Goal: Task Accomplishment & Management: Manage account settings

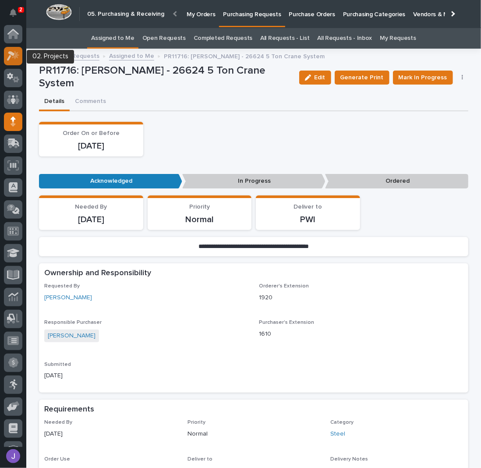
click at [14, 56] on icon at bounding box center [13, 56] width 13 height 10
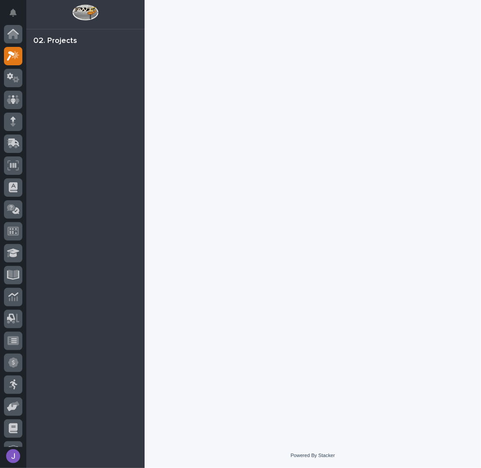
scroll to position [22, 0]
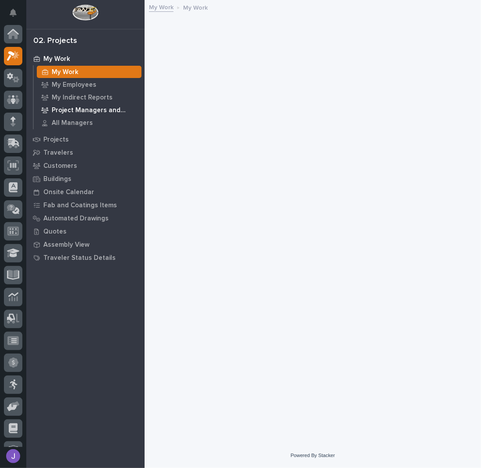
scroll to position [22, 0]
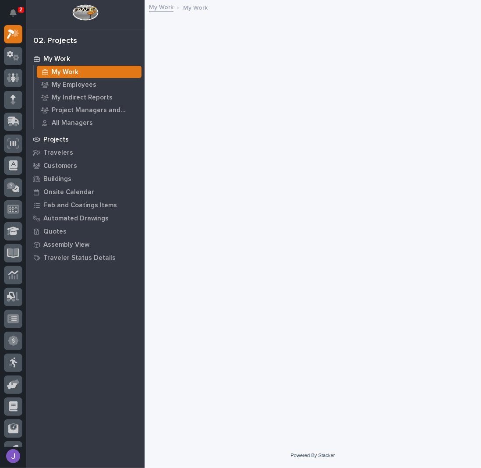
click at [59, 140] on p "Projects" at bounding box center [55, 140] width 25 height 8
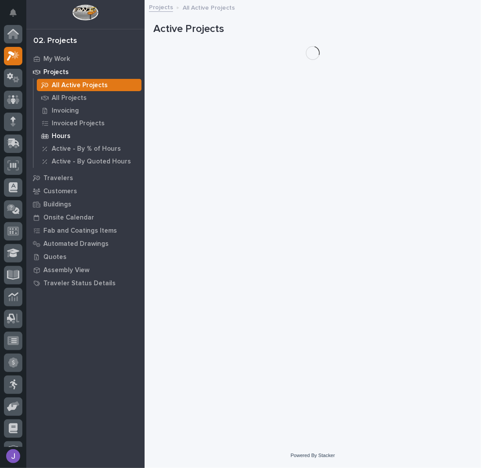
scroll to position [22, 0]
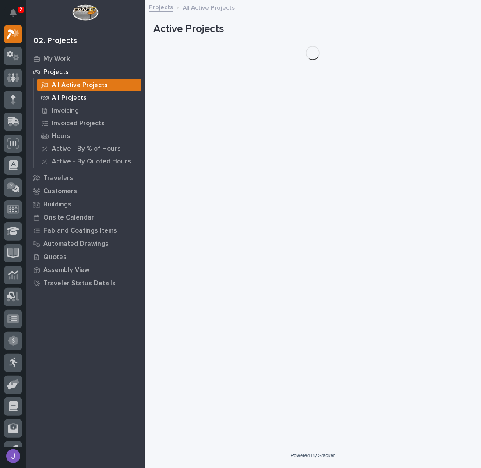
click at [64, 99] on p "All Projects" at bounding box center [69, 98] width 35 height 8
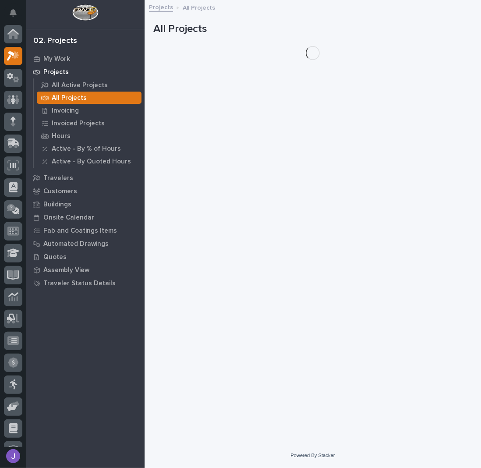
scroll to position [22, 0]
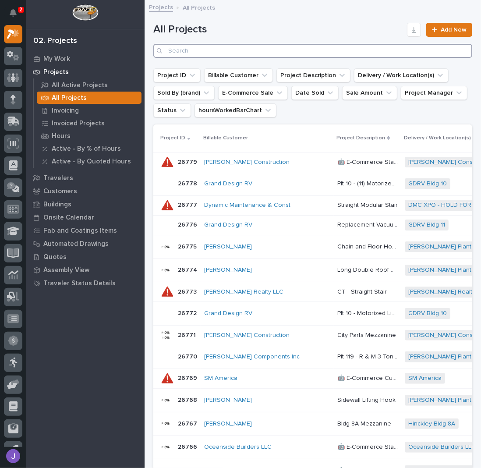
click at [197, 52] on input "Search" at bounding box center [312, 51] width 319 height 14
type input "26731"
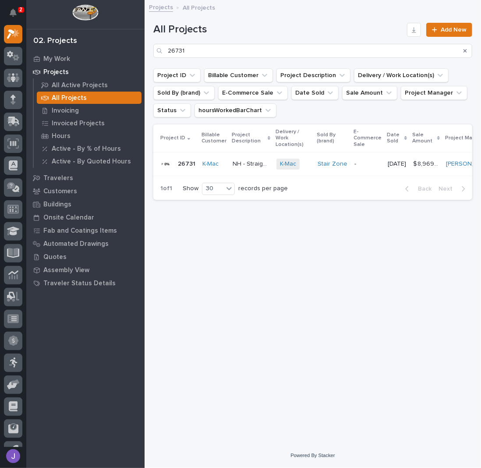
click at [247, 165] on p "NH - Straight Stair" at bounding box center [252, 163] width 39 height 9
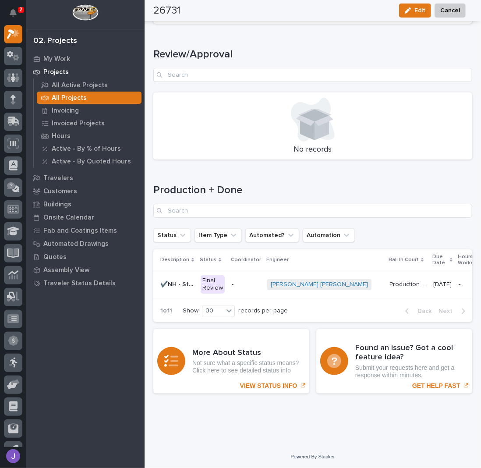
scroll to position [1122, 0]
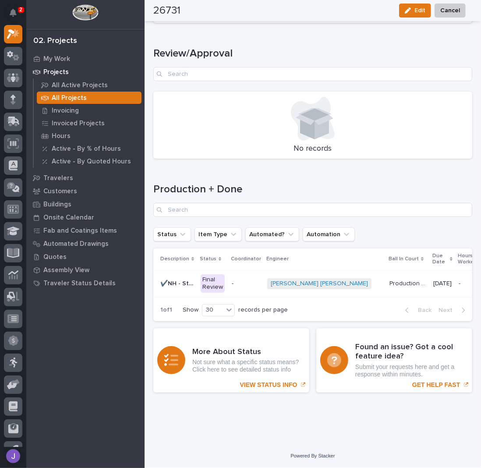
click at [245, 280] on p "-" at bounding box center [246, 283] width 28 height 7
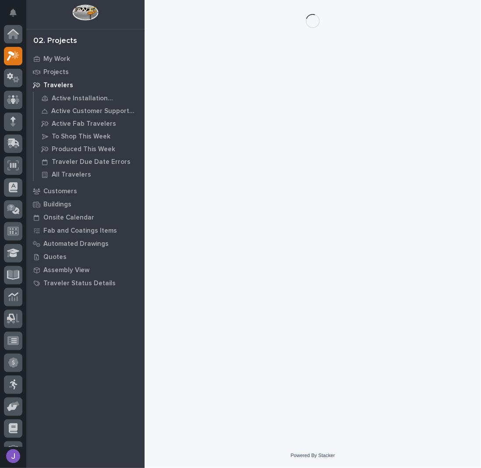
scroll to position [22, 0]
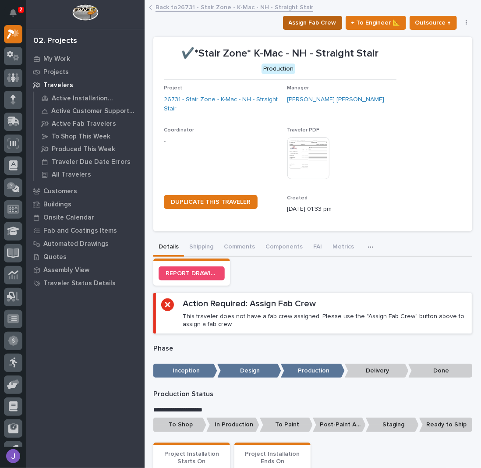
click at [324, 18] on span "Assign Fab Crew" at bounding box center [313, 23] width 48 height 11
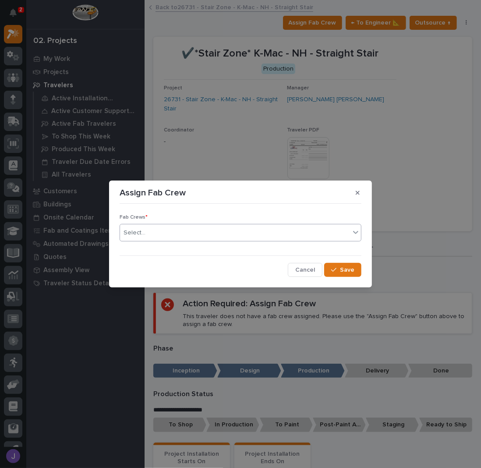
click at [198, 233] on div "Select..." at bounding box center [235, 233] width 230 height 14
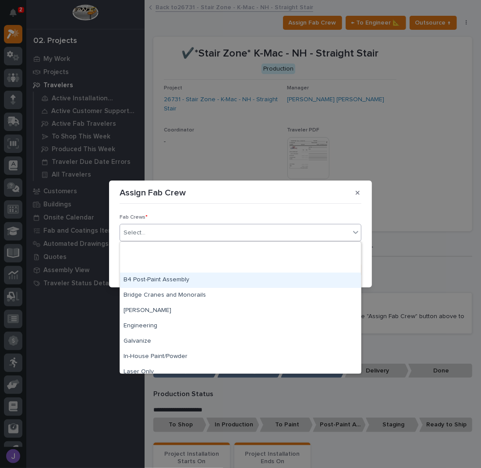
scroll to position [206, 0]
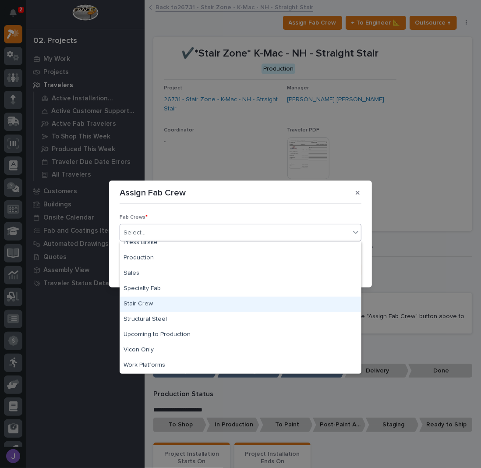
click at [137, 302] on div "Stair Crew" at bounding box center [240, 304] width 241 height 15
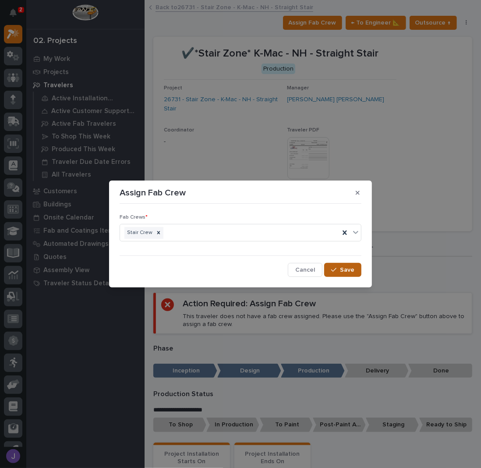
click at [336, 268] on icon "button" at bounding box center [333, 270] width 5 height 6
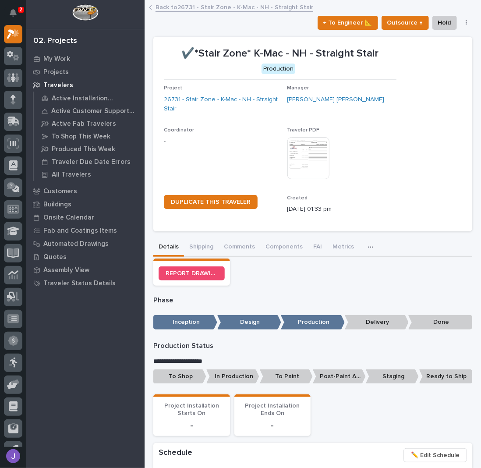
click at [184, 377] on p "To Shop" at bounding box center [179, 376] width 53 height 14
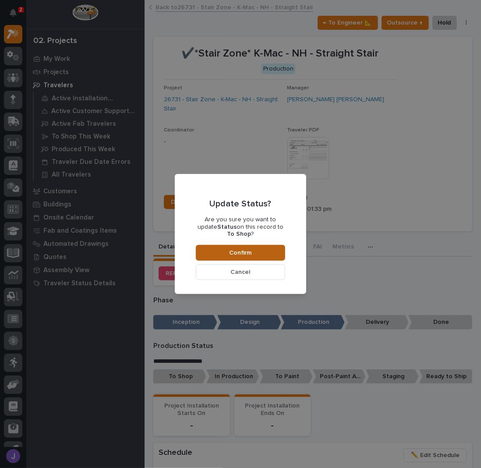
click at [255, 251] on button "Confirm" at bounding box center [240, 253] width 89 height 16
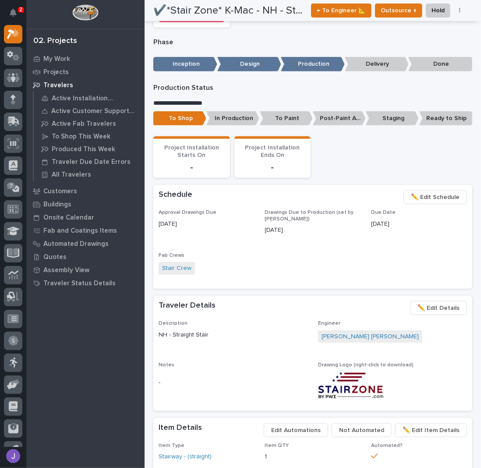
scroll to position [0, 0]
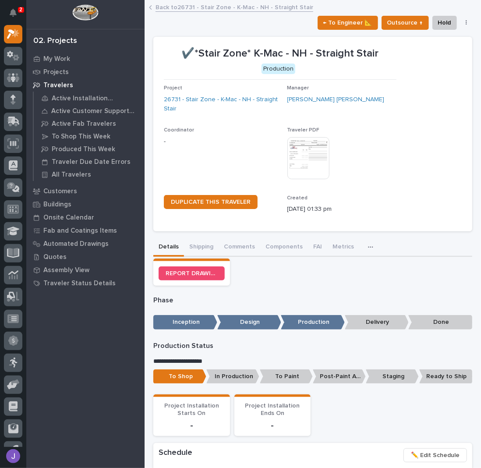
click at [190, 6] on link "Back to 26731 - Stair Zone - K-Mac - NH - Straight Stair" at bounding box center [234, 7] width 158 height 10
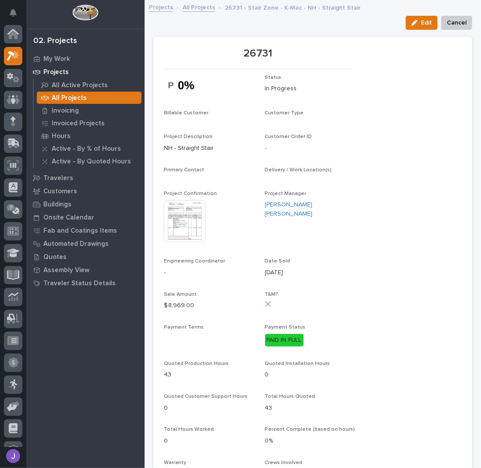
scroll to position [22, 0]
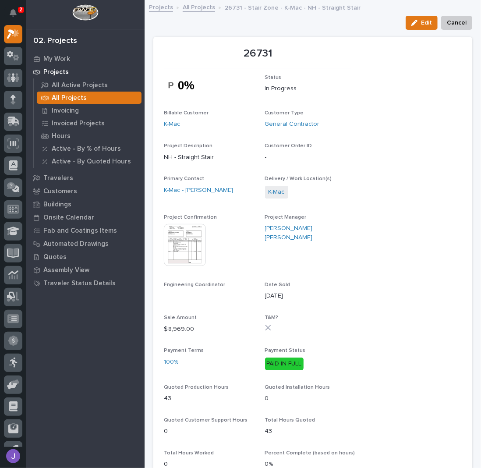
click at [202, 7] on link "All Projects" at bounding box center [199, 7] width 32 height 10
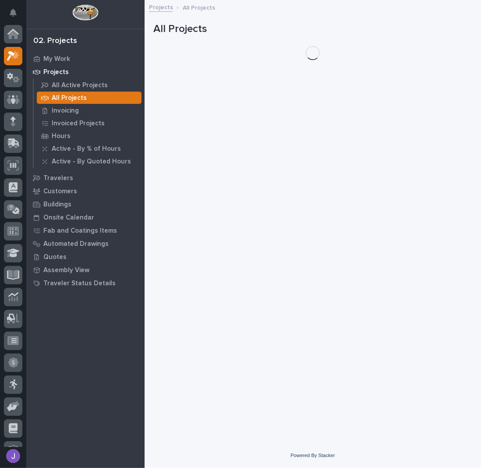
scroll to position [22, 0]
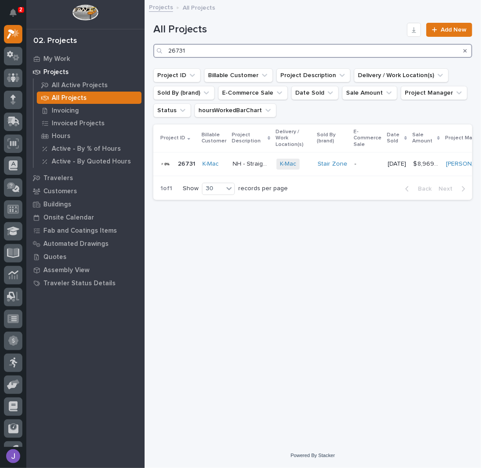
click at [203, 52] on input "26731" at bounding box center [312, 51] width 319 height 14
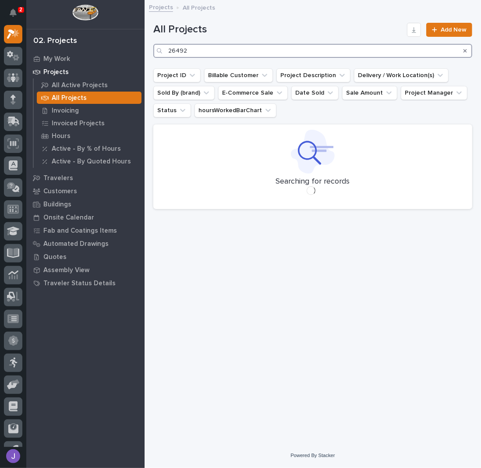
type input "26492"
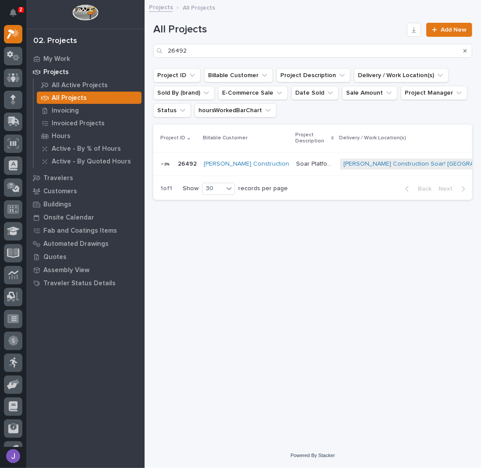
click at [296, 159] on p "Soar Platform Stairs & Railings" at bounding box center [315, 163] width 39 height 9
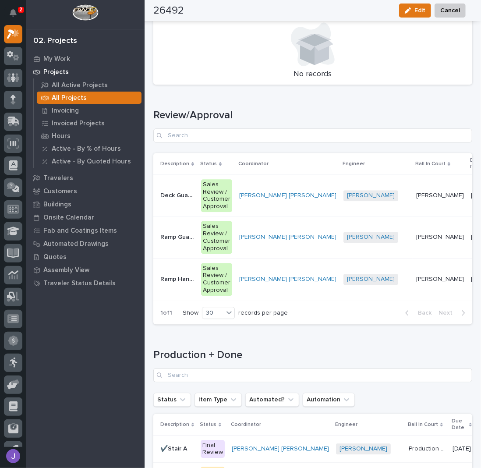
scroll to position [1233, 0]
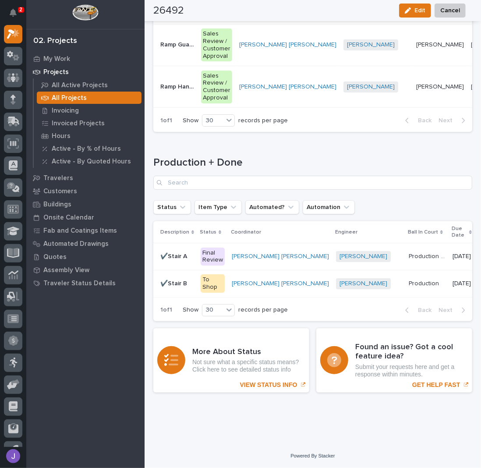
click at [195, 244] on td "✔️Stair A ✔️Stair A" at bounding box center [175, 256] width 44 height 27
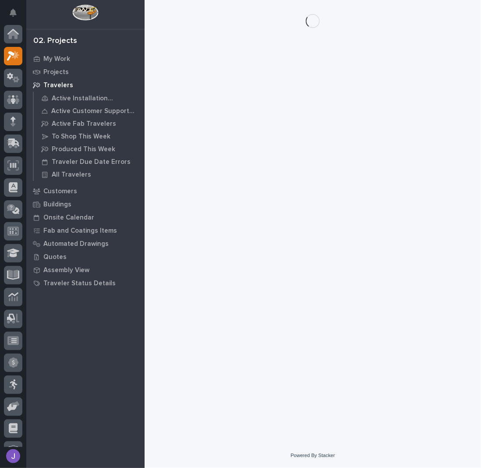
scroll to position [22, 0]
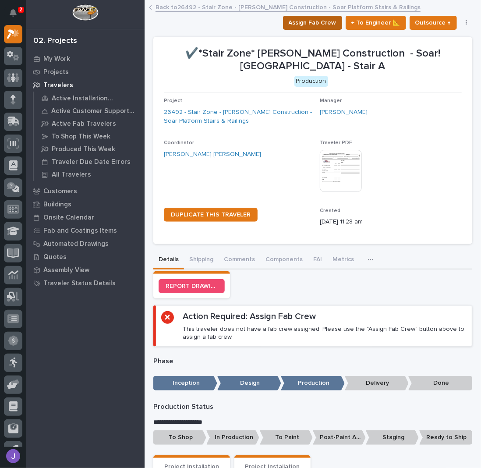
click at [316, 21] on span "Assign Fab Crew" at bounding box center [313, 23] width 48 height 11
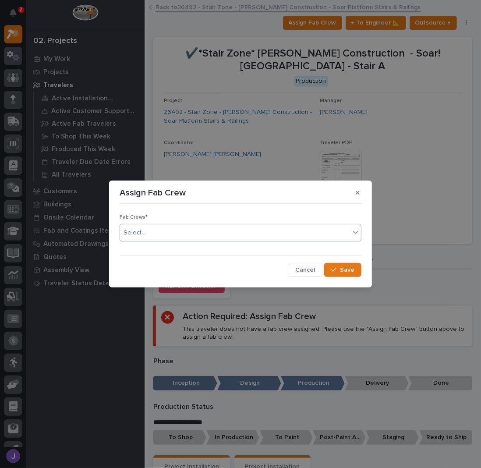
click at [208, 232] on div "Select..." at bounding box center [235, 233] width 230 height 14
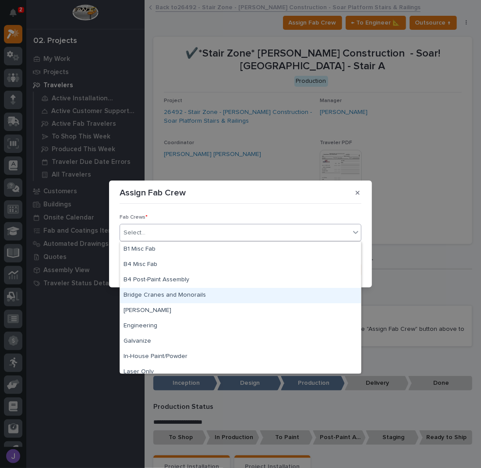
scroll to position [206, 0]
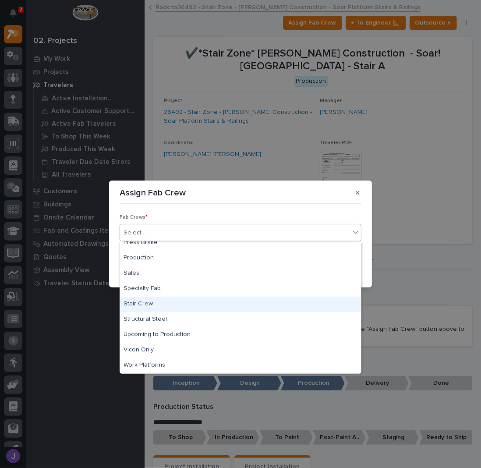
click at [157, 303] on div "Stair Crew" at bounding box center [240, 304] width 241 height 15
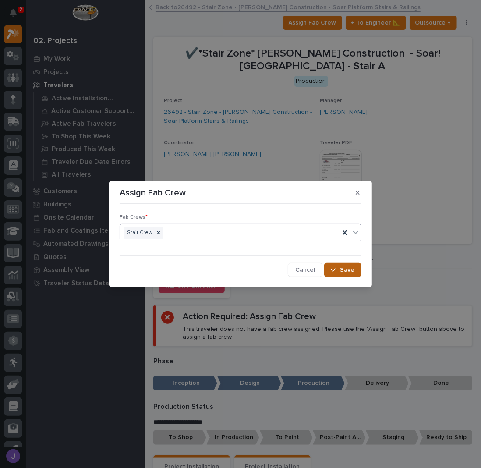
click at [339, 269] on div "button" at bounding box center [335, 270] width 9 height 6
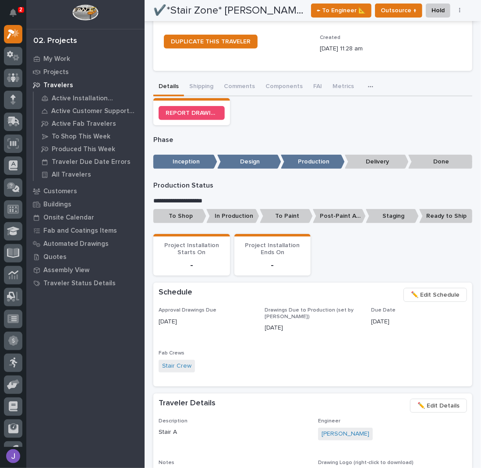
scroll to position [0, 0]
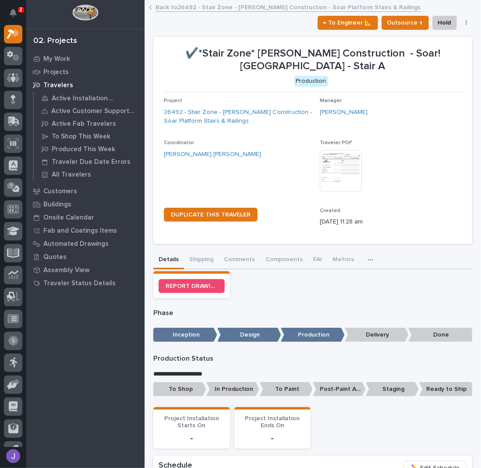
click at [188, 391] on p "To Shop" at bounding box center [179, 389] width 53 height 14
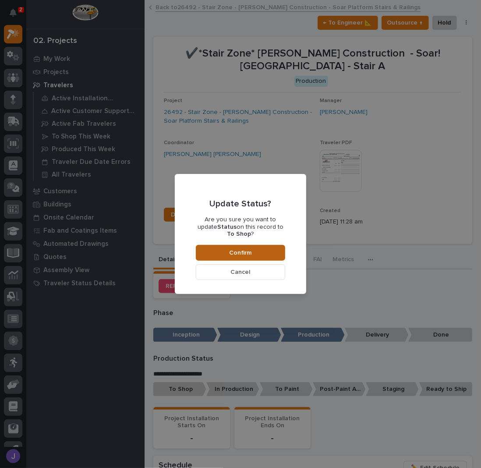
click at [269, 247] on button "Confirm" at bounding box center [240, 253] width 89 height 16
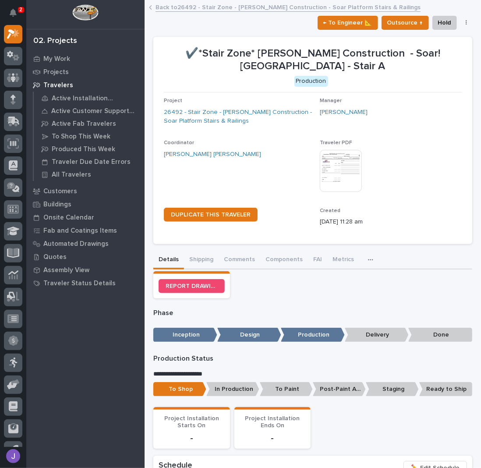
click at [184, 6] on link "Back to 26492 - Stair Zone - [PERSON_NAME] Construction - Soar Platform Stairs …" at bounding box center [287, 7] width 265 height 10
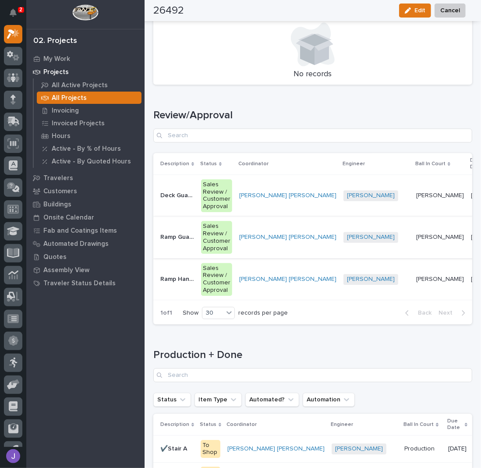
scroll to position [1175, 0]
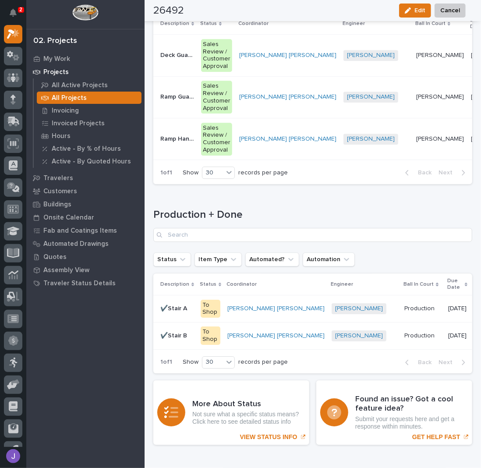
click at [332, 311] on div "[PERSON_NAME] + 0" at bounding box center [365, 308] width 66 height 11
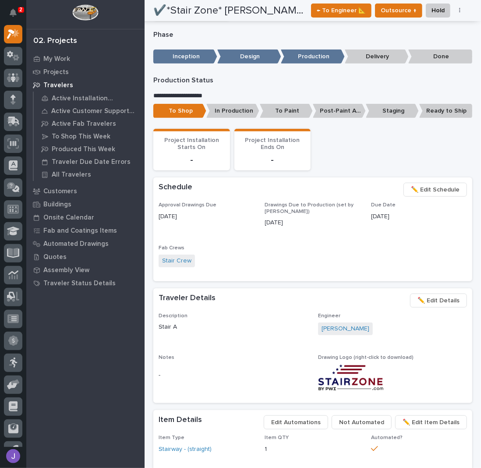
scroll to position [292, 0]
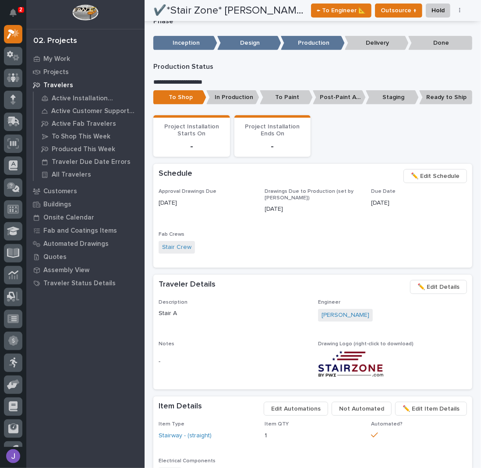
click at [436, 177] on span "✏️ Edit Schedule" at bounding box center [435, 176] width 49 height 11
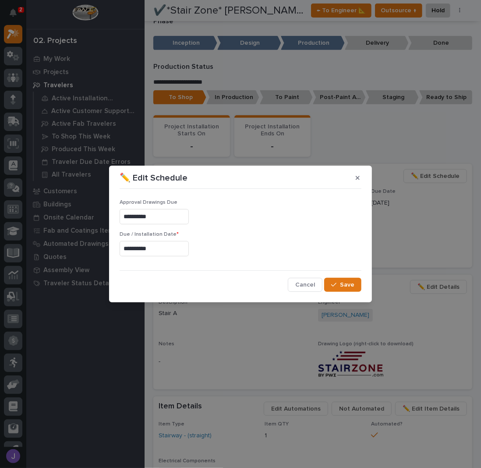
click at [184, 251] on input "**********" at bounding box center [154, 248] width 69 height 15
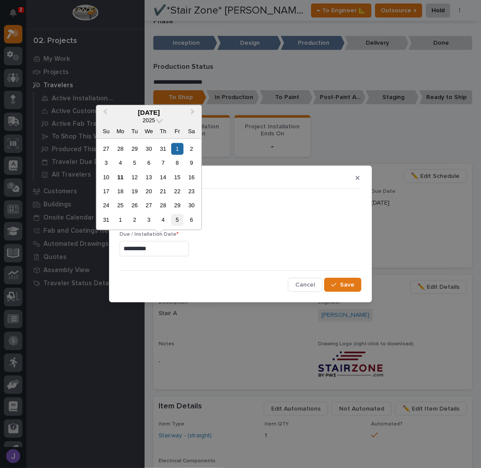
click at [179, 219] on div "5" at bounding box center [177, 220] width 12 height 12
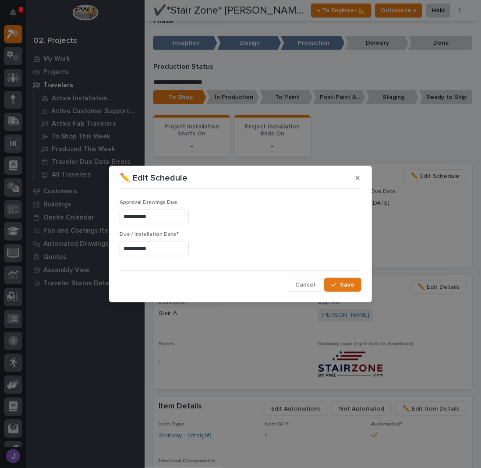
type input "**********"
click at [343, 281] on span "Save" at bounding box center [347, 285] width 14 height 8
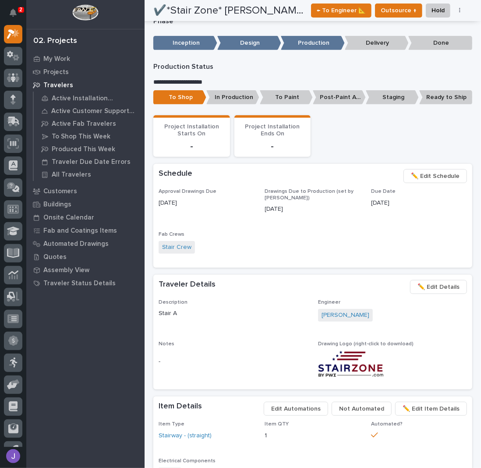
scroll to position [0, 0]
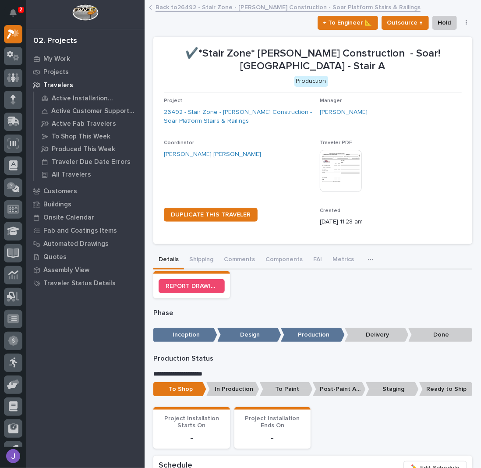
click at [182, 6] on link "Back to 26492 - Stair Zone - [PERSON_NAME] Construction - Soar Platform Stairs …" at bounding box center [287, 7] width 265 height 10
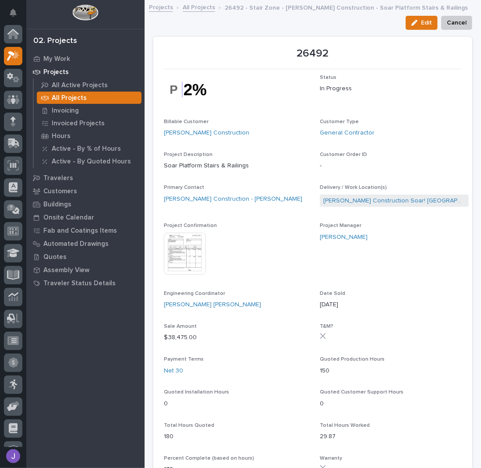
scroll to position [22, 0]
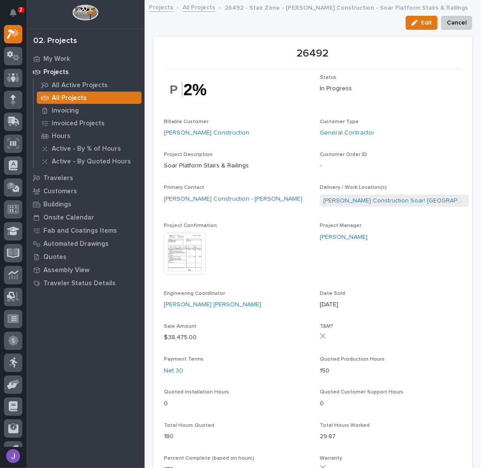
click at [195, 10] on link "All Projects" at bounding box center [199, 7] width 32 height 10
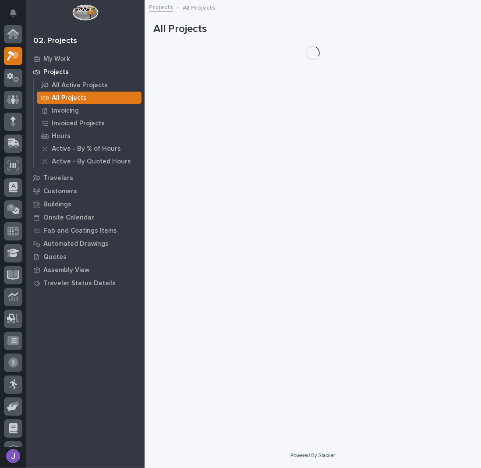
scroll to position [22, 0]
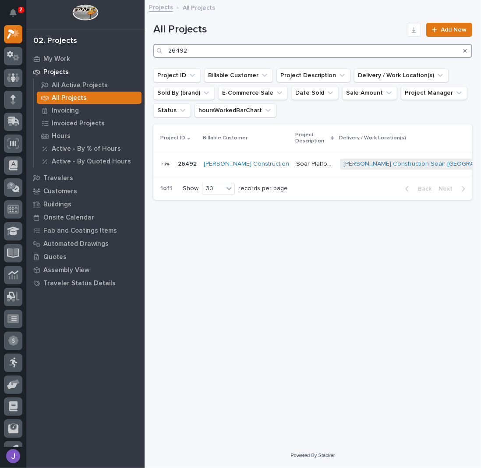
click at [198, 53] on input "26492" at bounding box center [312, 51] width 319 height 14
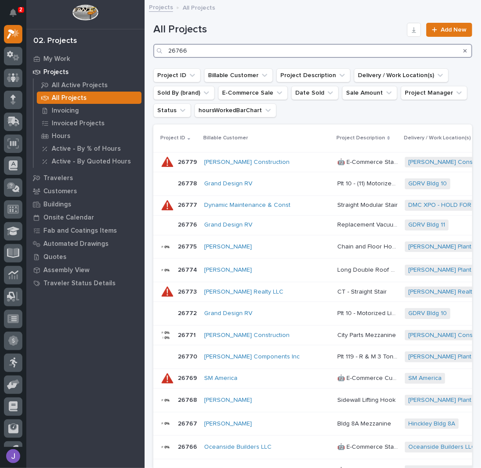
type input "26766"
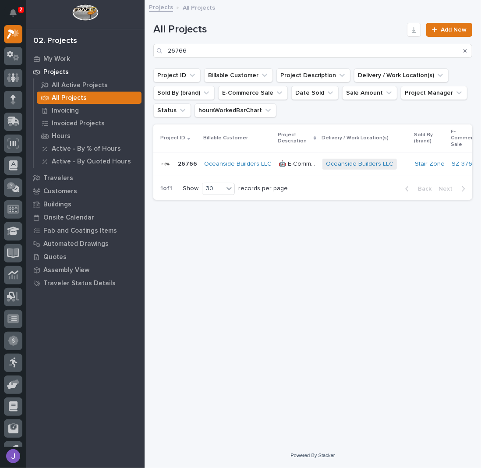
click at [293, 164] on p "🤖 E-Commerce Stair Order" at bounding box center [298, 163] width 39 height 9
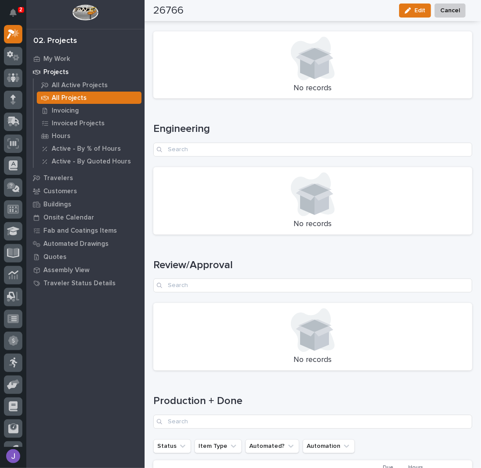
scroll to position [1009, 0]
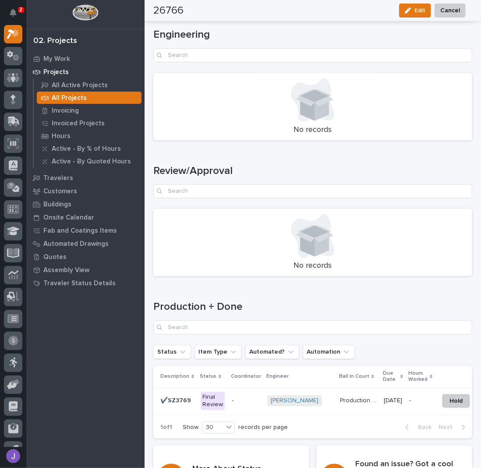
click at [236, 397] on p "-" at bounding box center [246, 400] width 28 height 7
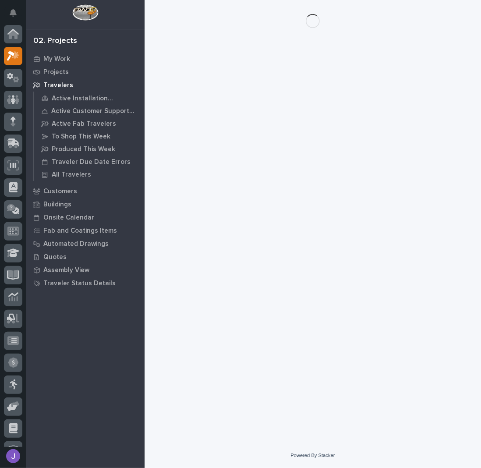
scroll to position [22, 0]
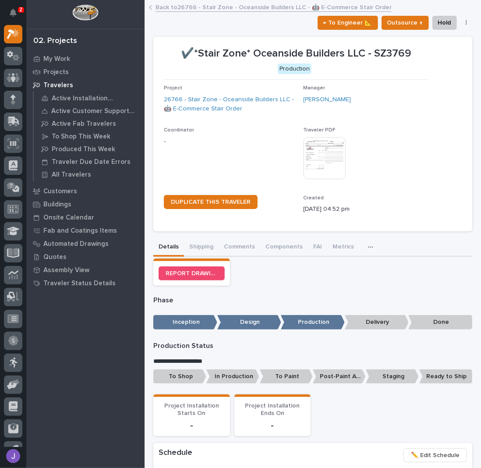
click at [180, 381] on p "To Shop" at bounding box center [179, 376] width 53 height 14
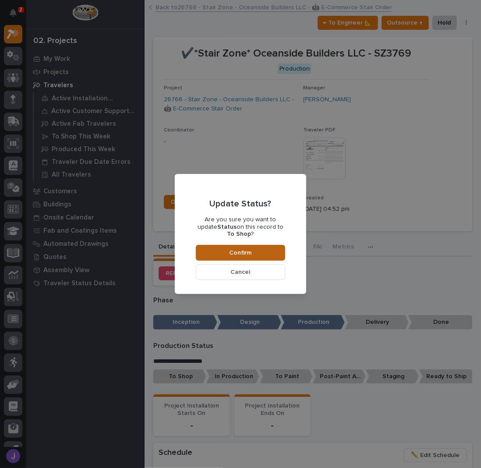
click at [250, 249] on span "Confirm" at bounding box center [240, 253] width 22 height 8
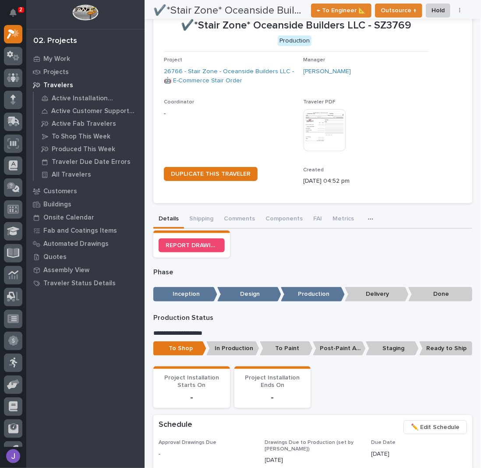
scroll to position [0, 0]
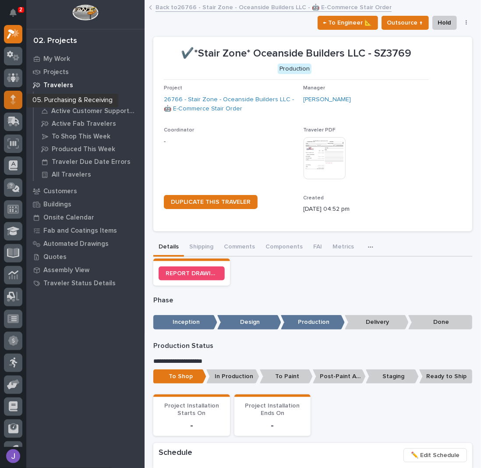
click at [14, 100] on icon at bounding box center [13, 100] width 5 height 10
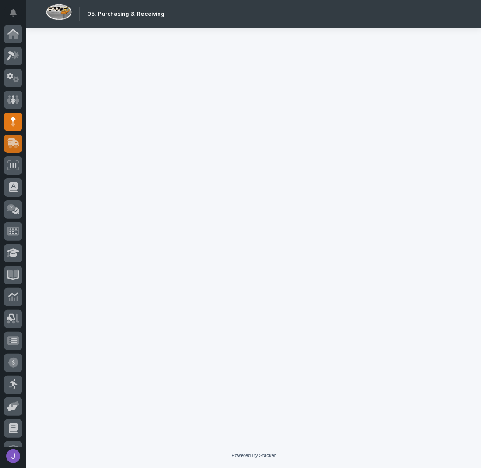
scroll to position [38, 0]
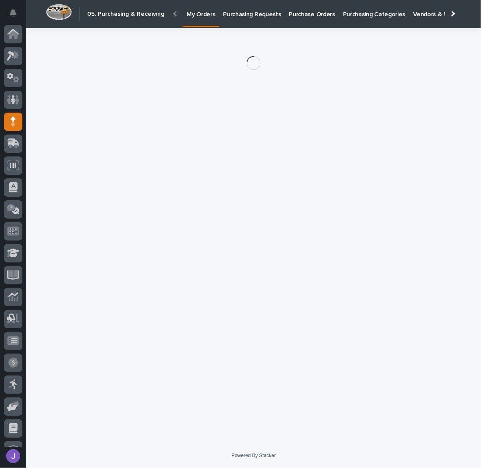
scroll to position [38, 0]
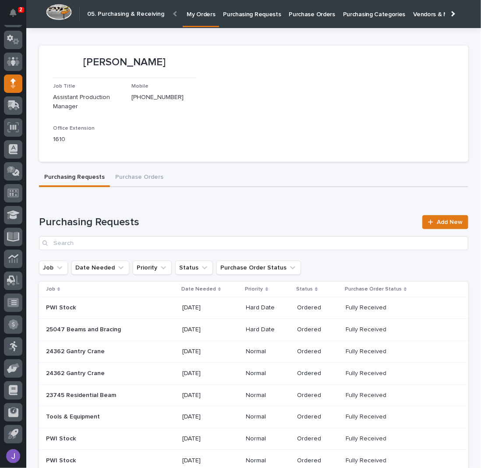
click at [258, 19] on link "Purchasing Requests" at bounding box center [252, 13] width 66 height 27
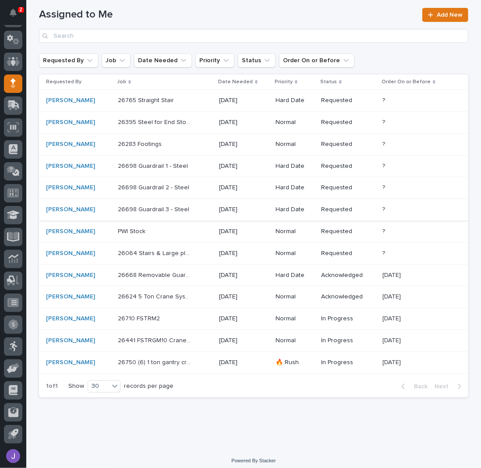
scroll to position [66, 0]
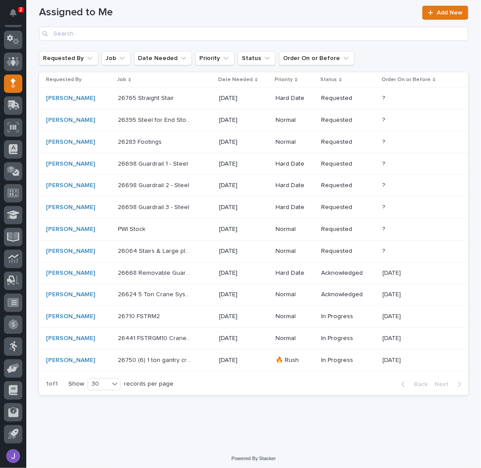
click at [177, 314] on p at bounding box center [154, 316] width 73 height 7
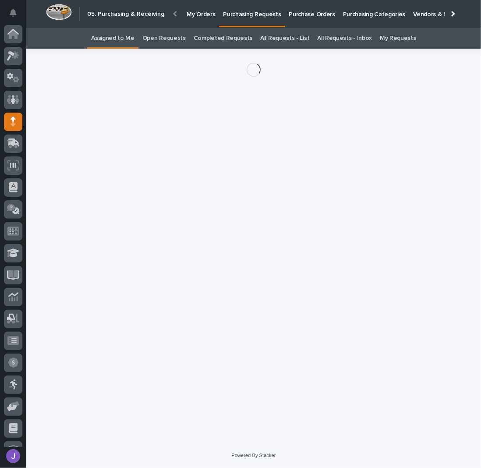
scroll to position [38, 0]
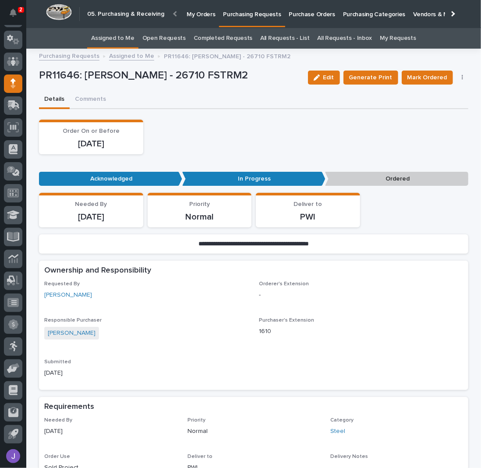
click at [460, 77] on button "button" at bounding box center [462, 77] width 12 height 6
click at [443, 106] on span "Edit Linked PO's" at bounding box center [434, 109] width 45 height 9
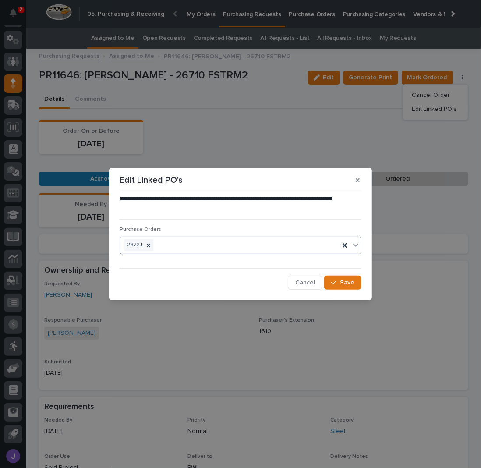
click at [191, 247] on div "2822J" at bounding box center [229, 244] width 219 height 15
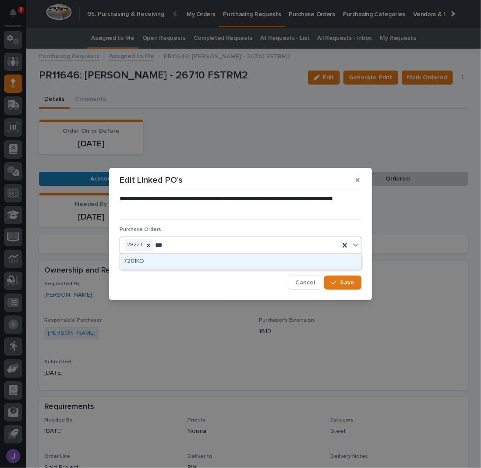
type input "****"
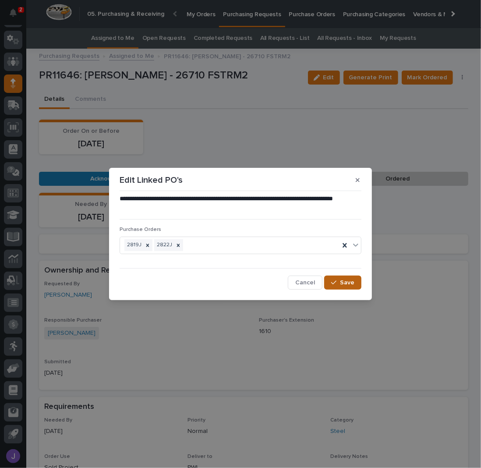
click at [343, 282] on span "Save" at bounding box center [347, 282] width 14 height 6
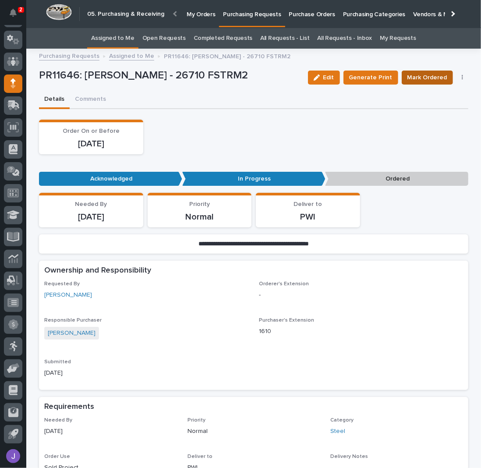
click at [427, 76] on span "Mark Ordered" at bounding box center [427, 77] width 40 height 9
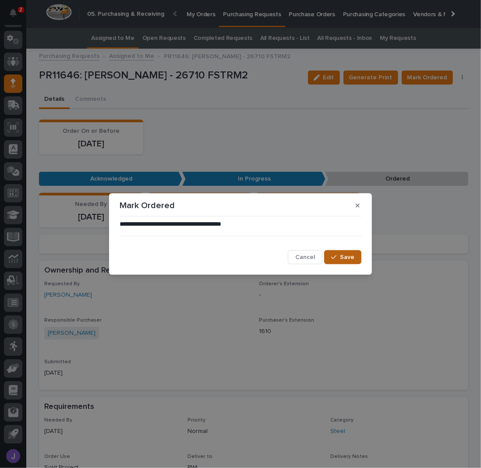
click at [338, 257] on div "button" at bounding box center [335, 257] width 9 height 6
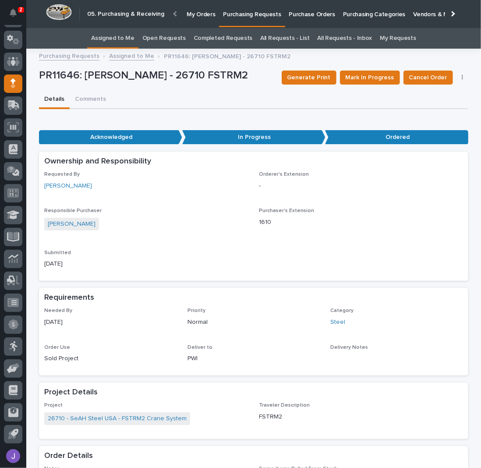
click at [106, 33] on link "Assigned to Me" at bounding box center [112, 38] width 43 height 21
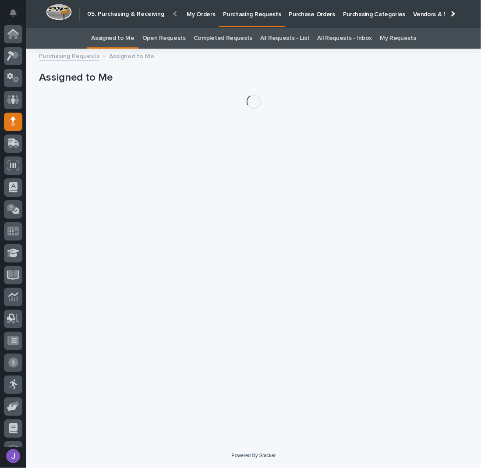
scroll to position [38, 0]
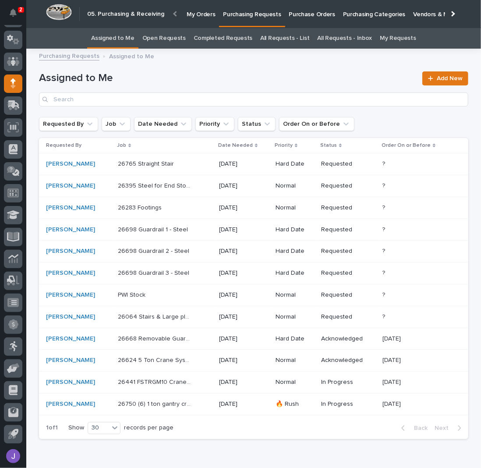
click at [174, 207] on p at bounding box center [154, 207] width 73 height 7
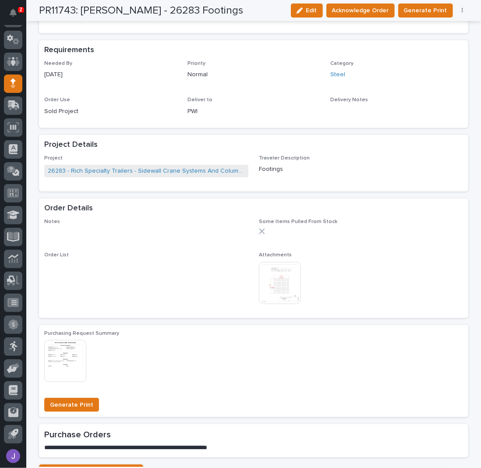
scroll to position [413, 0]
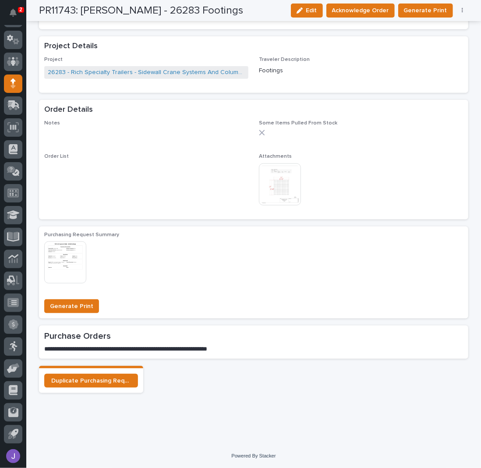
click at [286, 176] on img at bounding box center [280, 184] width 42 height 42
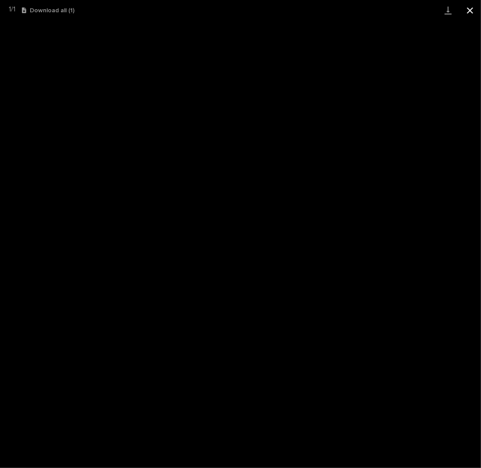
click at [470, 11] on button "Close gallery" at bounding box center [470, 10] width 22 height 21
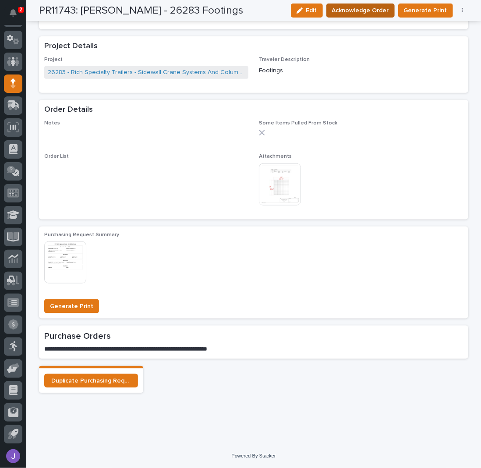
click at [371, 18] on div "PR11743: [PERSON_NAME] - 26283 Footings Edit Acknowledge Order Generate Print C…" at bounding box center [253, 10] width 429 height 21
click at [370, 13] on span "Acknowledge Order" at bounding box center [360, 10] width 57 height 9
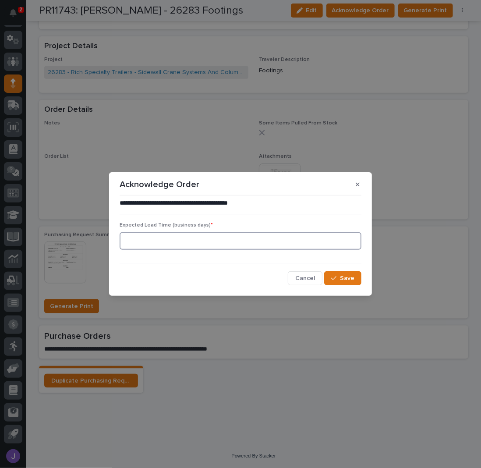
click at [201, 244] on input at bounding box center [241, 241] width 242 height 18
type input "0"
click at [335, 279] on icon "button" at bounding box center [333, 278] width 5 height 6
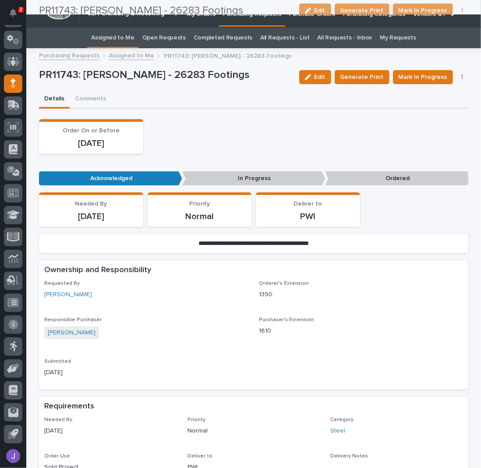
scroll to position [0, 0]
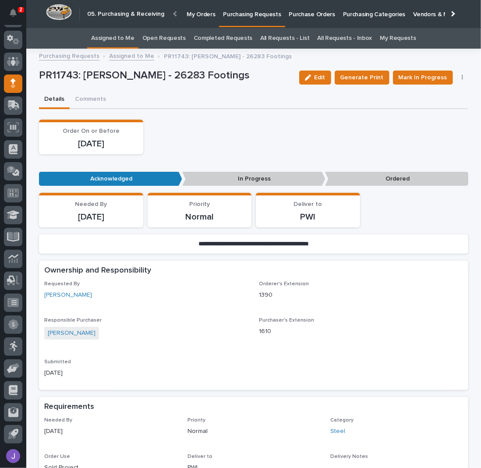
click at [218, 135] on div "Order On or Before [DATE]" at bounding box center [253, 137] width 429 height 35
click at [125, 32] on link "Assigned to Me" at bounding box center [112, 38] width 43 height 21
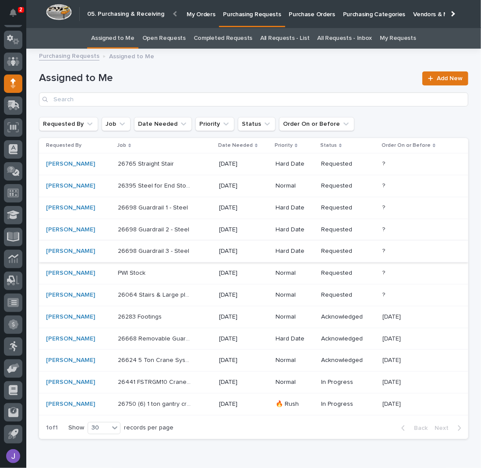
scroll to position [44, 0]
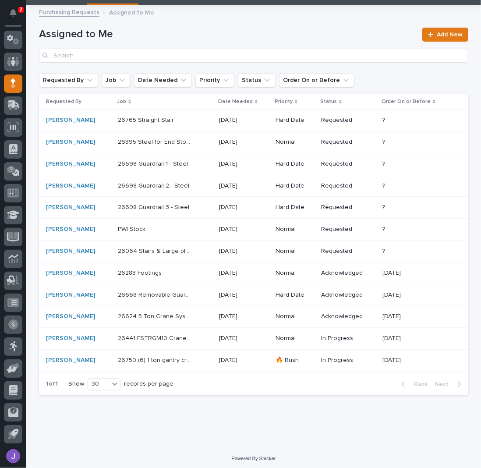
click at [195, 339] on div "26441 FSTRGM10 Crane System 26441 FSTRGM10 Crane System" at bounding box center [165, 338] width 94 height 14
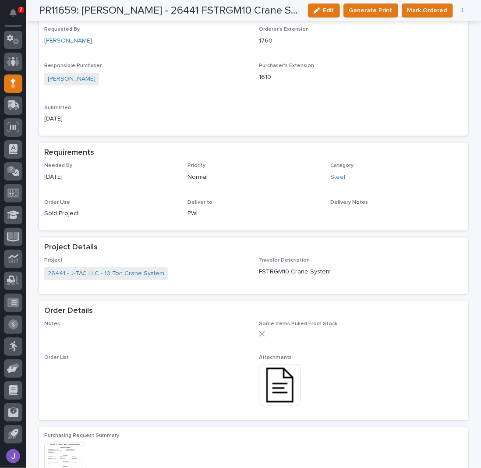
scroll to position [460, 0]
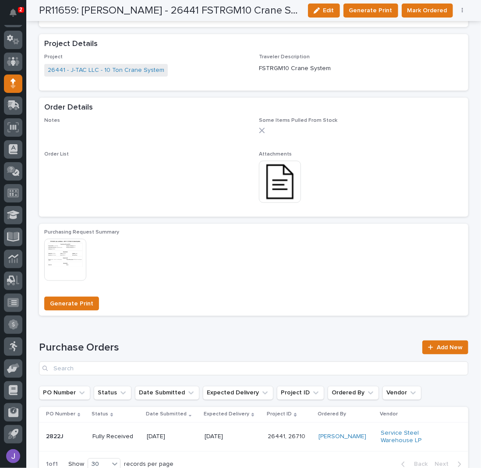
click at [277, 191] on img at bounding box center [280, 182] width 42 height 42
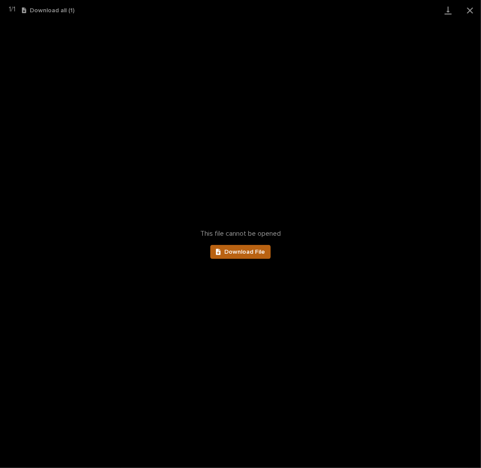
click at [244, 252] on span "Download File" at bounding box center [244, 252] width 41 height 6
click at [475, 6] on button "Close gallery" at bounding box center [470, 10] width 22 height 21
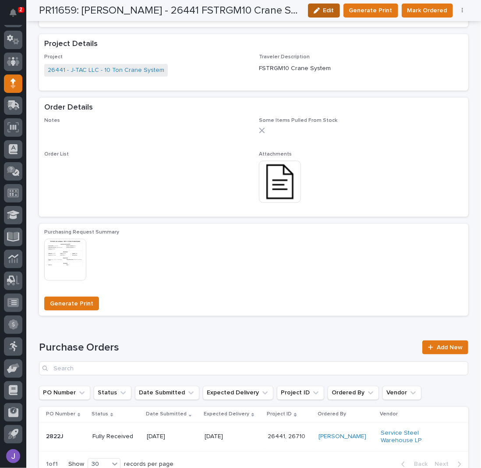
click at [331, 11] on span "Edit" at bounding box center [328, 10] width 11 height 6
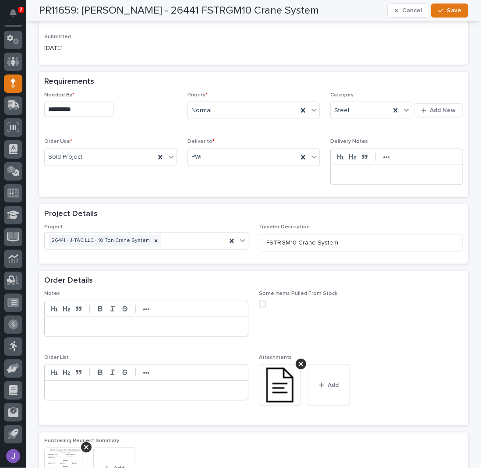
scroll to position [328, 0]
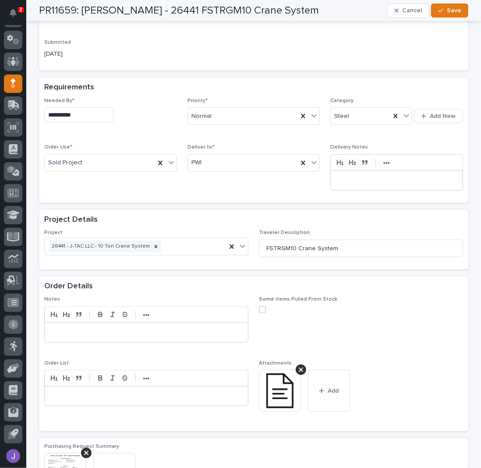
click at [74, 112] on input "**********" at bounding box center [78, 114] width 69 height 15
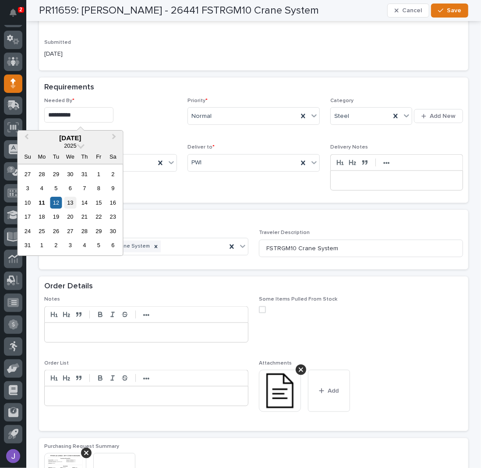
click at [68, 203] on div "13" at bounding box center [70, 203] width 12 height 12
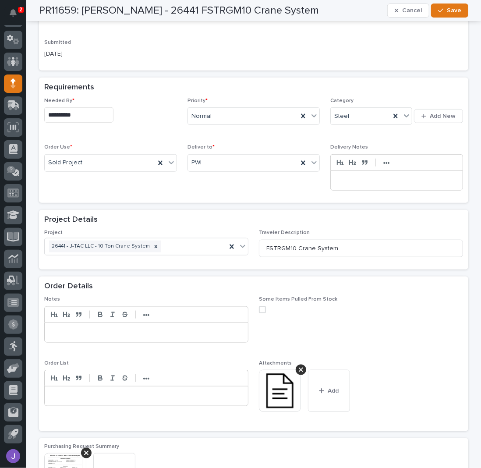
type input "**********"
click at [449, 12] on span "Save" at bounding box center [454, 10] width 14 height 6
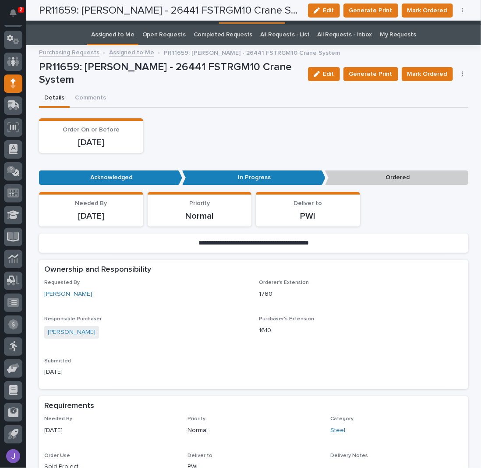
scroll to position [0, 0]
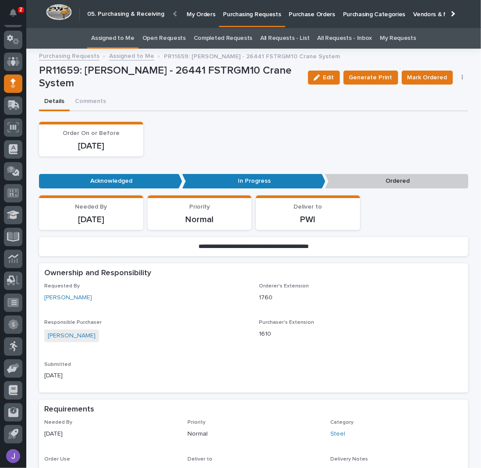
click at [128, 35] on link "Assigned to Me" at bounding box center [112, 38] width 43 height 21
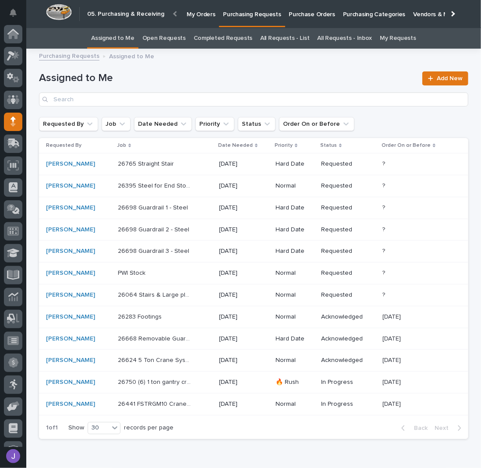
scroll to position [38, 0]
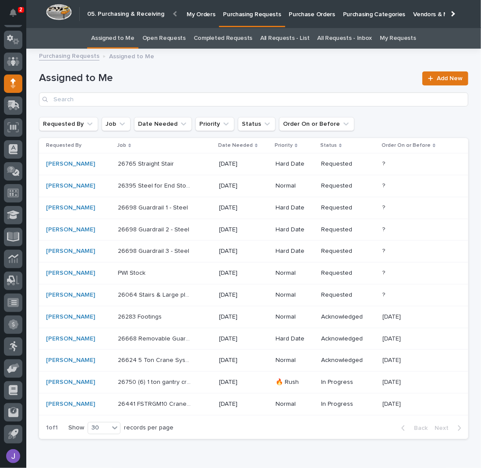
click at [200, 187] on div "26395 Steel for End Stops 26395 Steel for End Stops" at bounding box center [165, 186] width 94 height 14
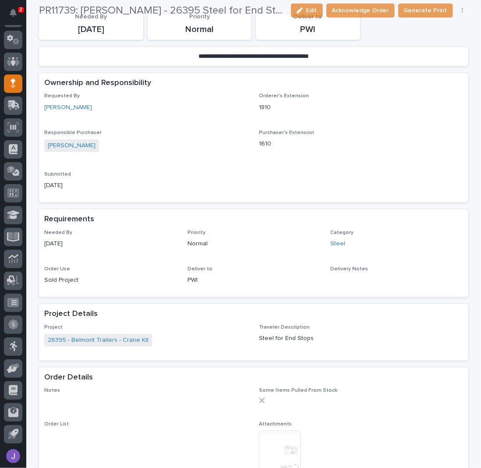
scroll to position [233, 0]
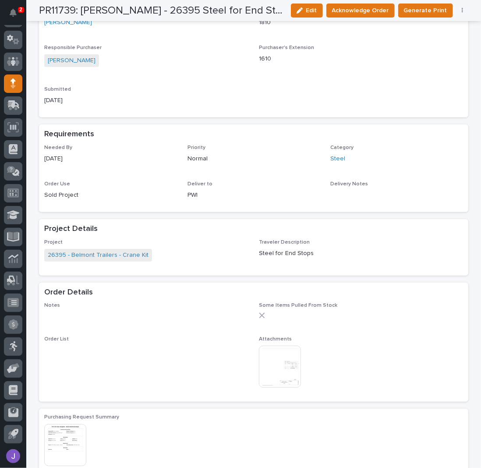
click at [280, 360] on img at bounding box center [280, 367] width 42 height 42
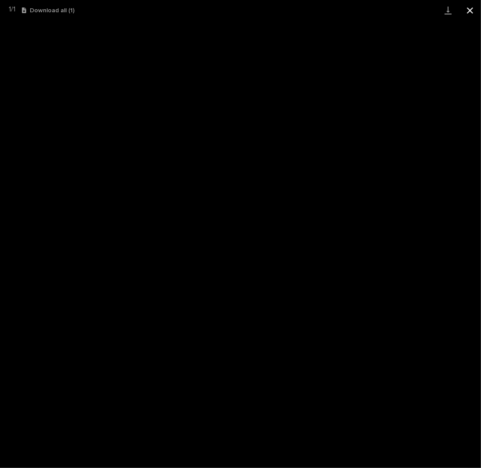
click at [474, 7] on button "Close gallery" at bounding box center [470, 10] width 22 height 21
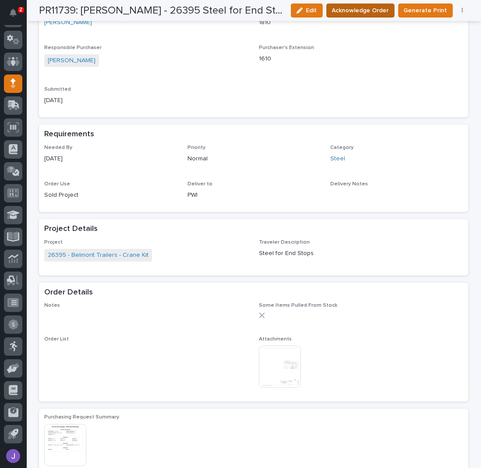
click at [386, 11] on span "Acknowledge Order" at bounding box center [360, 10] width 57 height 9
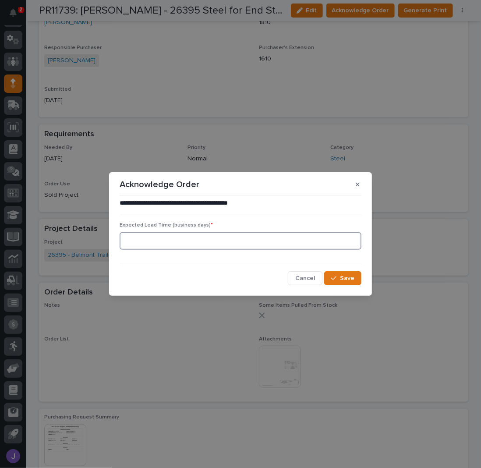
click at [218, 244] on input at bounding box center [241, 241] width 242 height 18
type input "0"
click at [334, 277] on icon "button" at bounding box center [333, 278] width 5 height 6
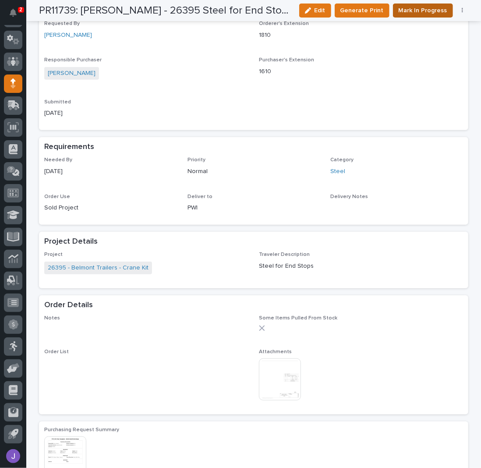
click at [427, 7] on span "Mark In Progress" at bounding box center [423, 10] width 49 height 9
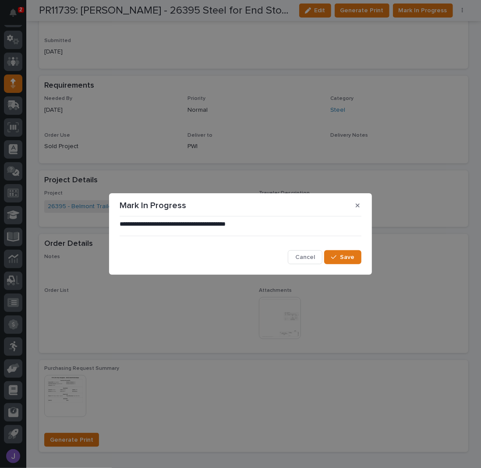
click at [344, 267] on section "**********" at bounding box center [240, 233] width 263 height 81
click at [340, 259] on button "Save" at bounding box center [342, 257] width 37 height 14
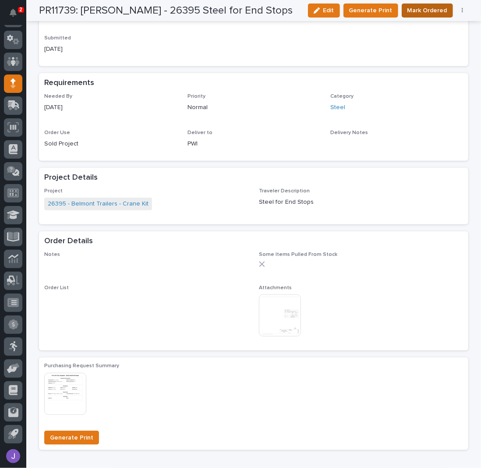
click at [413, 15] on button "Mark Ordered" at bounding box center [427, 11] width 51 height 14
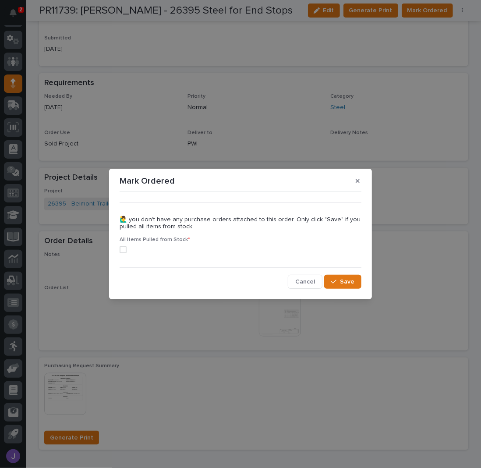
click at [123, 251] on span at bounding box center [123, 249] width 7 height 7
click at [349, 280] on span "Save" at bounding box center [347, 282] width 14 height 6
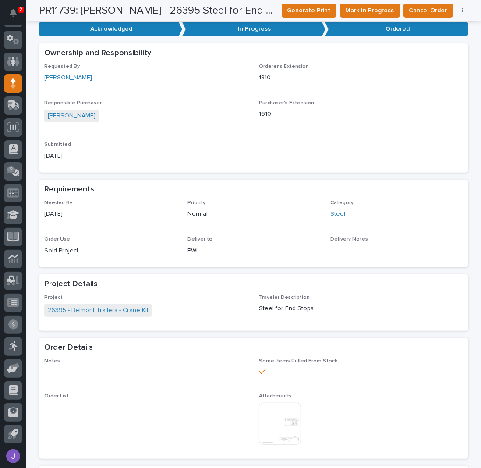
scroll to position [0, 0]
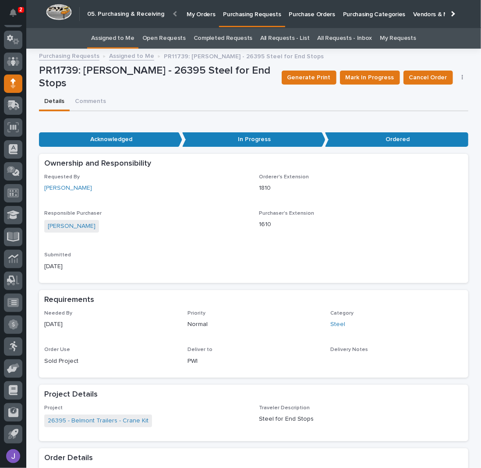
click at [124, 35] on link "Assigned to Me" at bounding box center [112, 38] width 43 height 21
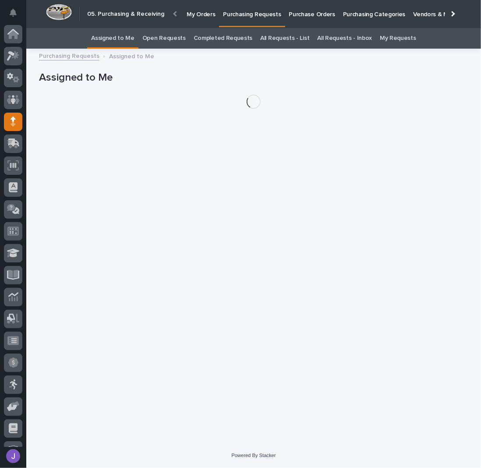
scroll to position [38, 0]
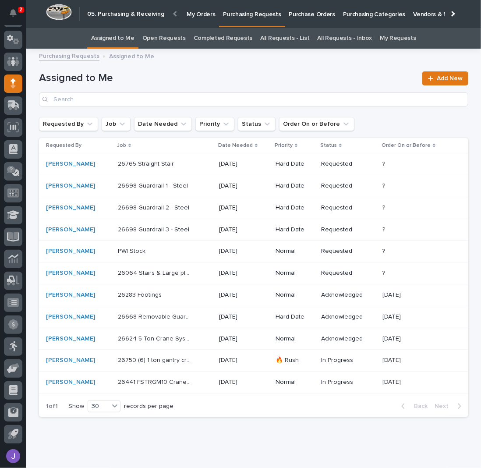
click at [174, 298] on div "26283 Footings 26283 Footings" at bounding box center [165, 295] width 94 height 14
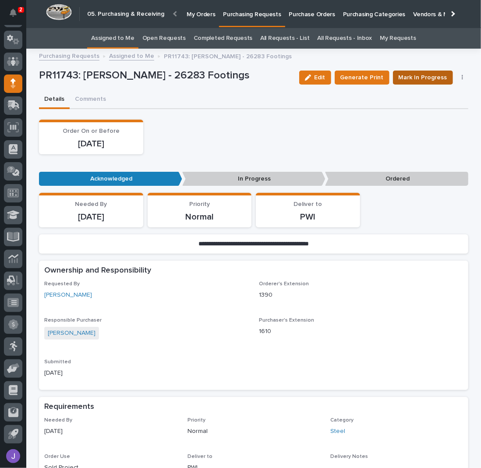
click at [406, 75] on span "Mark In Progress" at bounding box center [423, 77] width 49 height 9
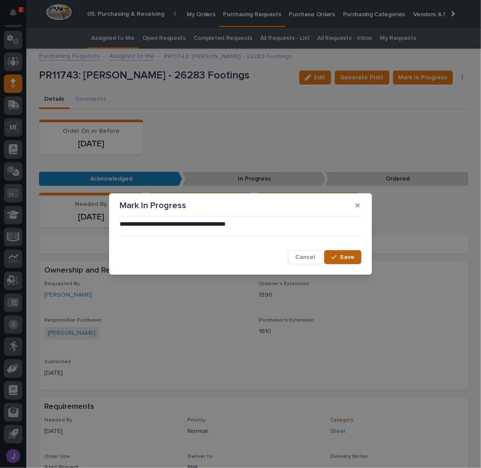
click at [343, 253] on button "Save" at bounding box center [342, 257] width 37 height 14
click at [124, 38] on div "**********" at bounding box center [240, 234] width 481 height 468
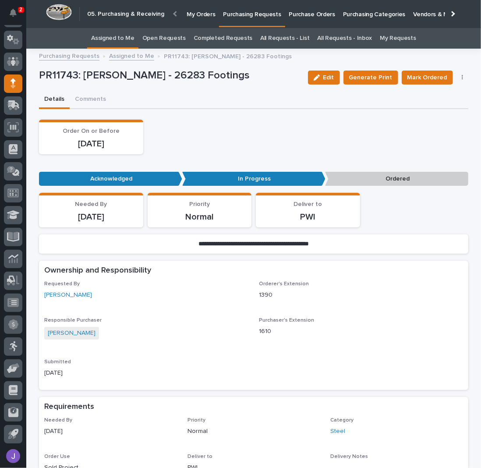
click at [125, 42] on link "Assigned to Me" at bounding box center [112, 38] width 43 height 21
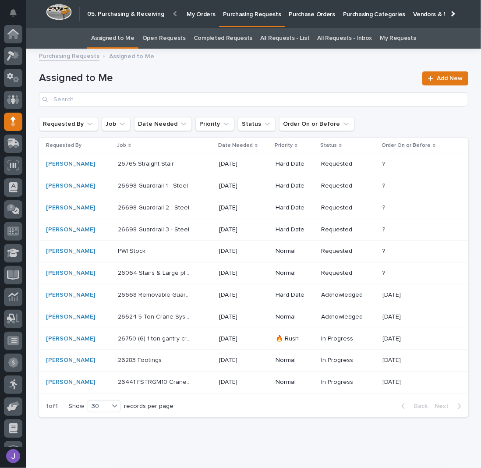
scroll to position [38, 0]
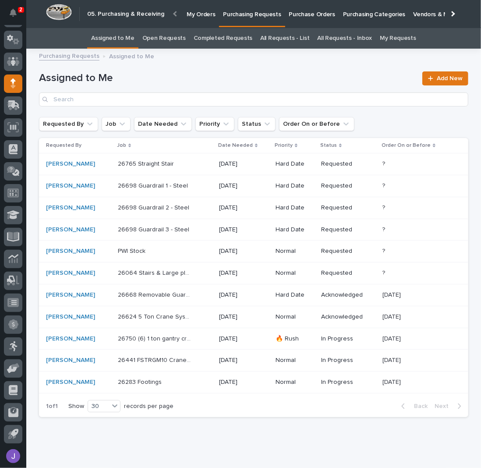
click at [155, 254] on p at bounding box center [154, 250] width 73 height 7
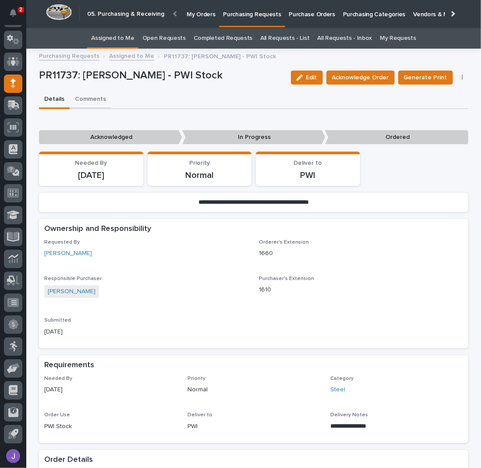
click at [95, 100] on button "Comments" at bounding box center [91, 100] width 42 height 18
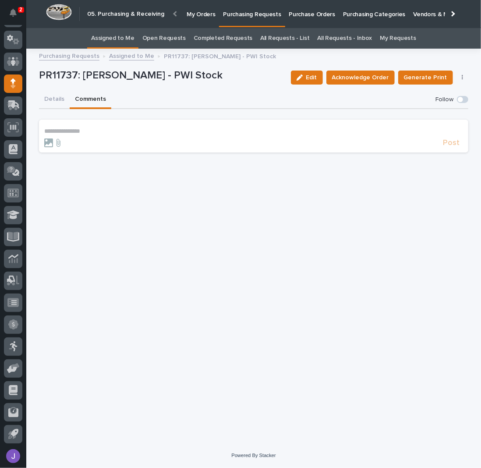
click at [86, 130] on p "**********" at bounding box center [253, 130] width 419 height 7
click at [450, 144] on span "Post" at bounding box center [451, 147] width 17 height 8
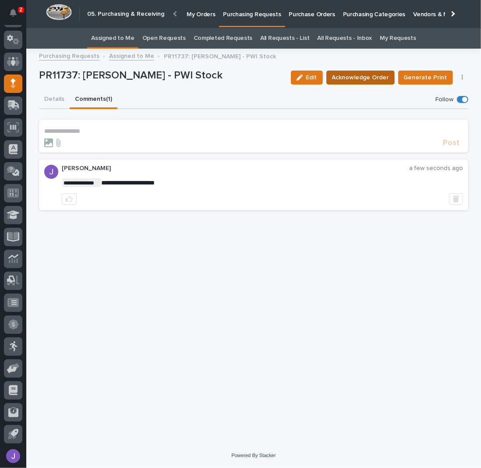
click at [377, 74] on span "Acknowledge Order" at bounding box center [360, 77] width 57 height 9
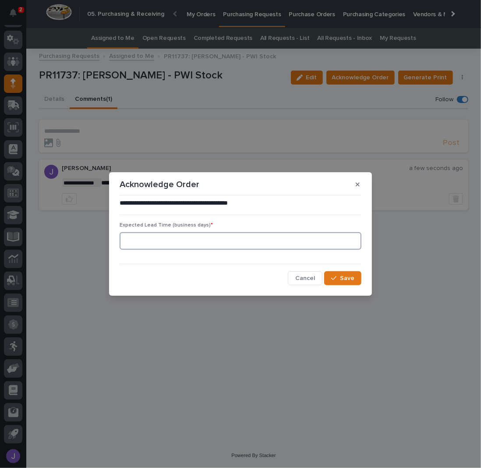
click at [256, 239] on input at bounding box center [241, 241] width 242 height 18
type input "0"
click at [346, 273] on button "Save" at bounding box center [342, 278] width 37 height 14
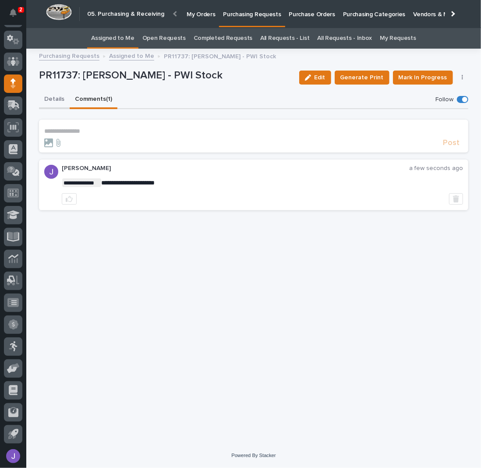
click at [57, 99] on button "Details" at bounding box center [54, 100] width 31 height 18
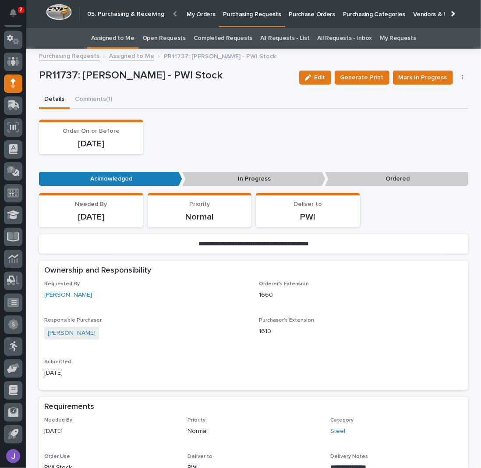
click at [179, 134] on div "Order On or Before [DATE]" at bounding box center [253, 137] width 429 height 35
click at [115, 40] on link "Assigned to Me" at bounding box center [112, 38] width 43 height 21
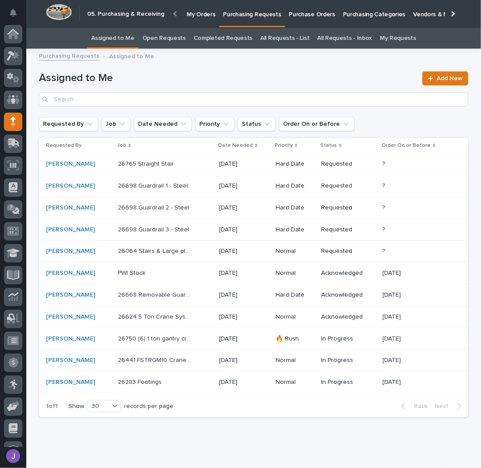
scroll to position [38, 0]
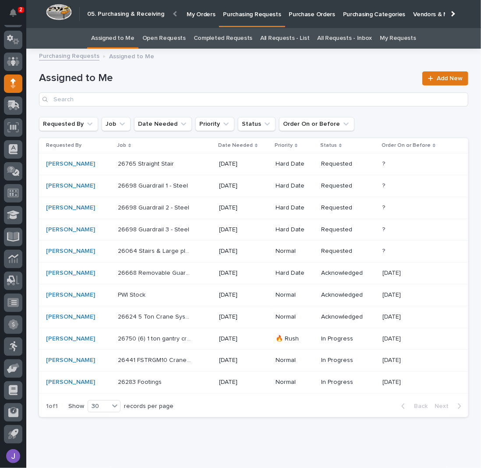
click at [191, 160] on div "26765 Straight Stair 26765 Straight Stair" at bounding box center [165, 164] width 94 height 14
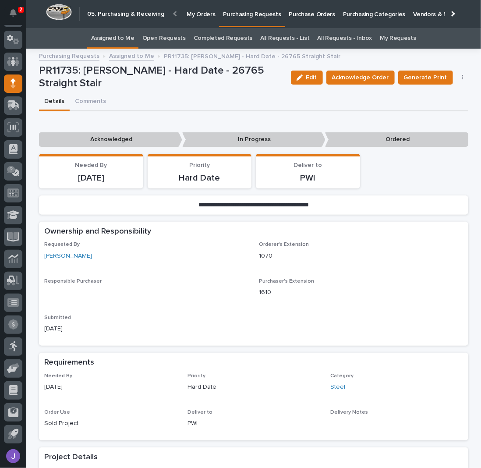
scroll to position [180, 0]
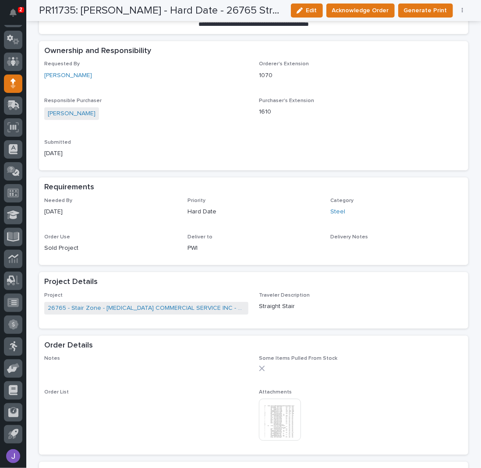
click at [272, 419] on img at bounding box center [280, 420] width 42 height 42
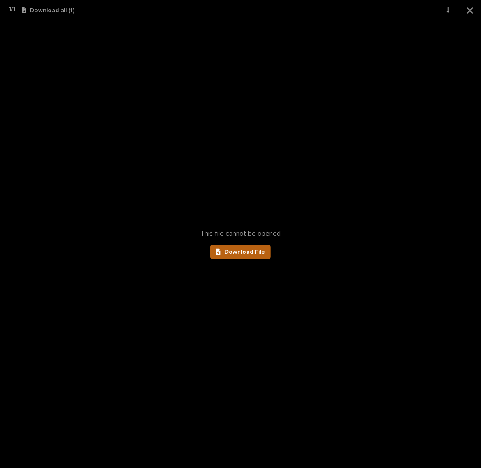
click at [259, 255] on link "Download File" at bounding box center [240, 252] width 60 height 14
click at [250, 253] on span "Download File" at bounding box center [244, 252] width 41 height 6
click at [467, 10] on button "Close gallery" at bounding box center [470, 10] width 22 height 21
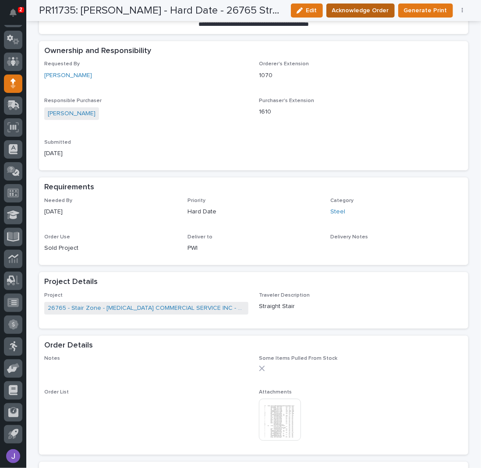
click at [384, 14] on span "Acknowledge Order" at bounding box center [360, 10] width 57 height 9
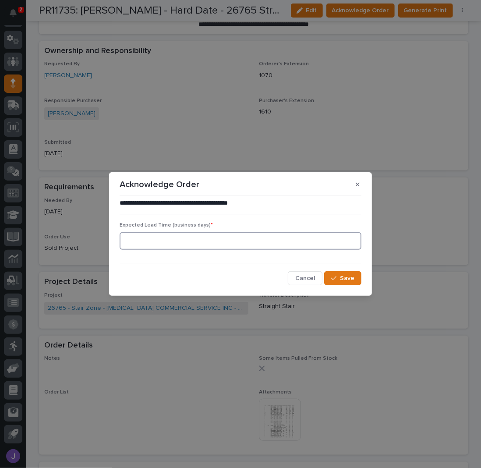
click at [247, 240] on input at bounding box center [241, 241] width 242 height 18
type input "0"
click at [340, 273] on button "Save" at bounding box center [342, 278] width 37 height 14
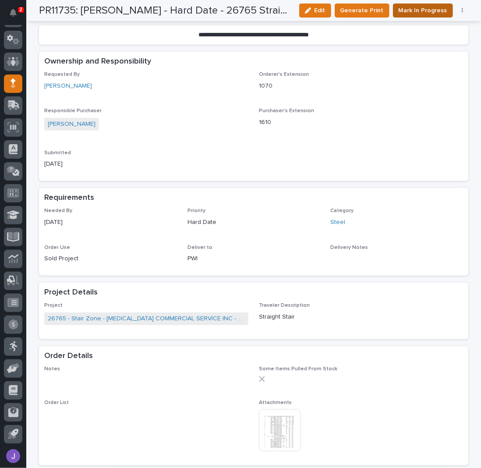
click at [420, 7] on span "Mark In Progress" at bounding box center [423, 10] width 49 height 9
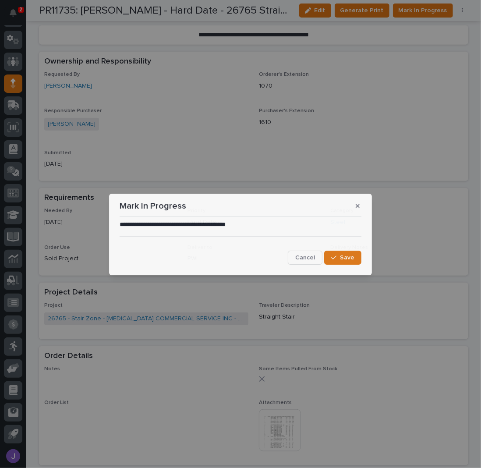
scroll to position [271, 0]
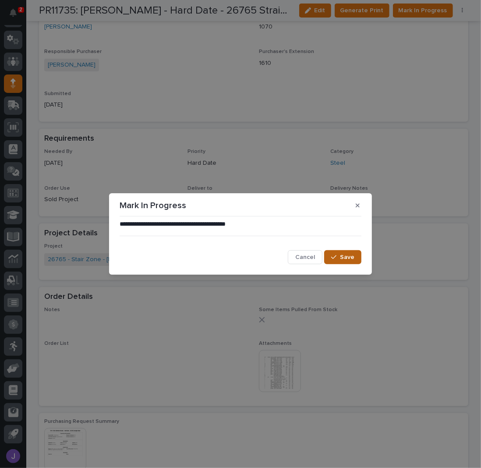
click at [337, 261] on button "Save" at bounding box center [342, 257] width 37 height 14
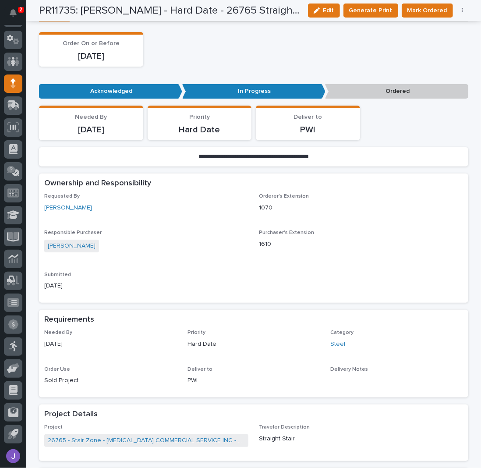
scroll to position [0, 0]
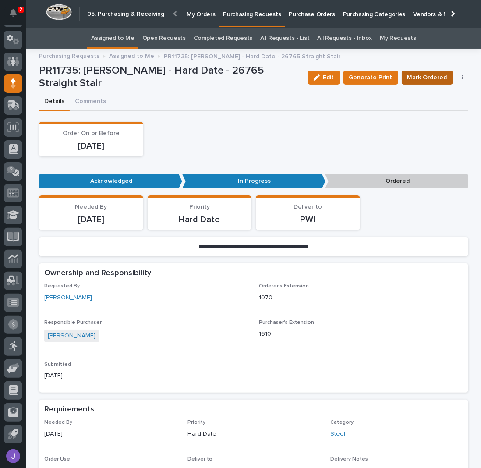
click at [426, 75] on span "Mark Ordered" at bounding box center [427, 77] width 40 height 9
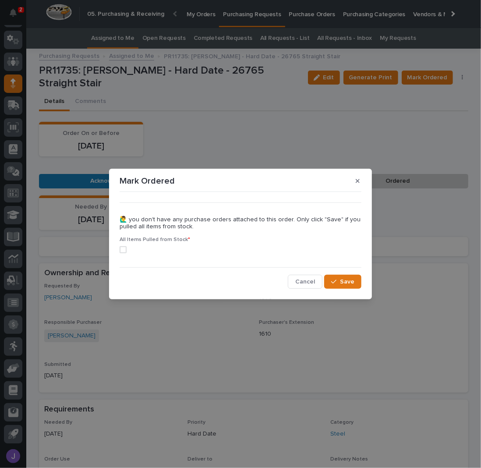
drag, startPoint x: 126, startPoint y: 248, endPoint x: 122, endPoint y: 247, distance: 4.6
click at [124, 248] on span at bounding box center [123, 249] width 7 height 7
click at [339, 282] on div "button" at bounding box center [335, 282] width 9 height 6
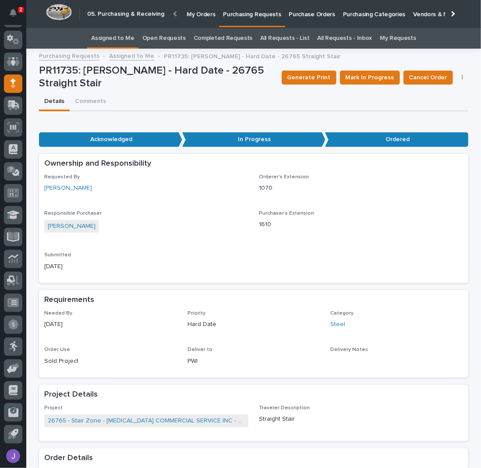
click at [126, 42] on link "Assigned to Me" at bounding box center [112, 38] width 43 height 21
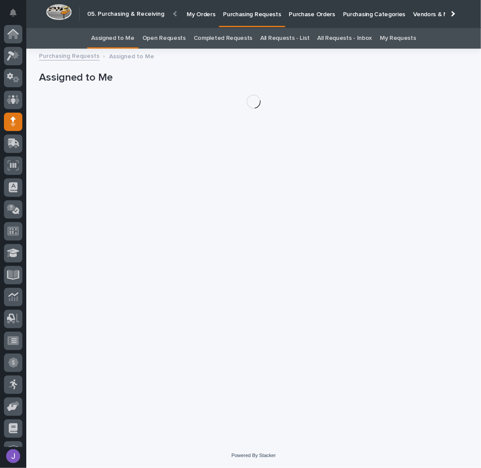
scroll to position [38, 0]
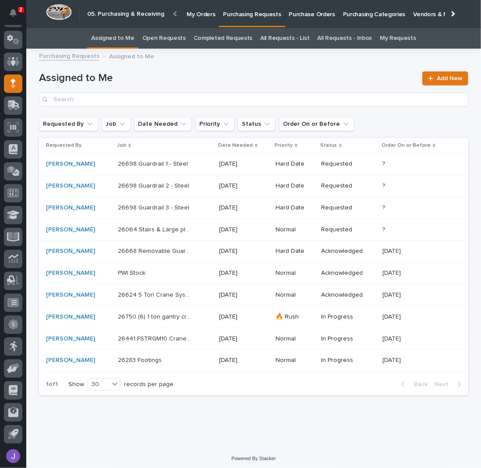
click at [200, 228] on div "26064 Stairs & Large platform 26064 Stairs & Large platform" at bounding box center [165, 229] width 94 height 14
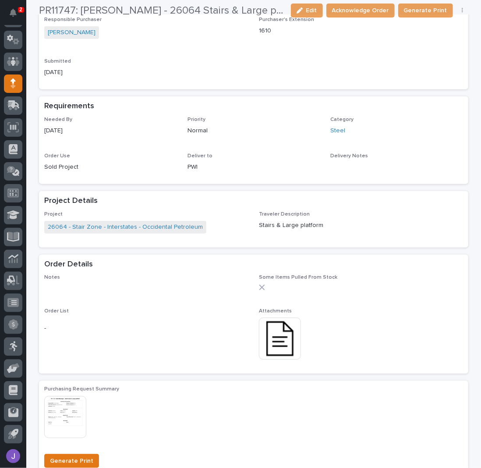
scroll to position [292, 0]
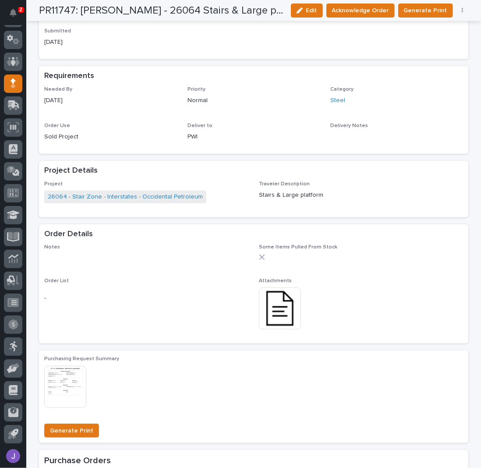
click at [282, 312] on img at bounding box center [280, 308] width 42 height 42
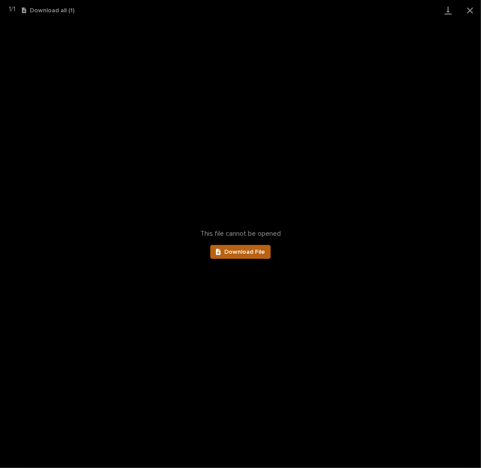
click at [244, 249] on span "Download File" at bounding box center [244, 252] width 41 height 6
drag, startPoint x: 468, startPoint y: 9, endPoint x: 477, endPoint y: 13, distance: 10.2
click at [468, 9] on button "Close gallery" at bounding box center [470, 10] width 22 height 21
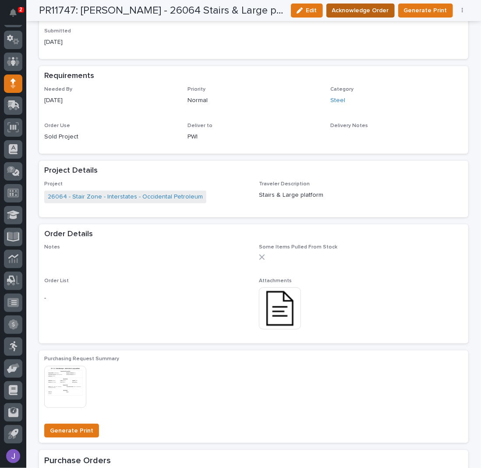
click at [362, 7] on span "Acknowledge Order" at bounding box center [360, 10] width 57 height 9
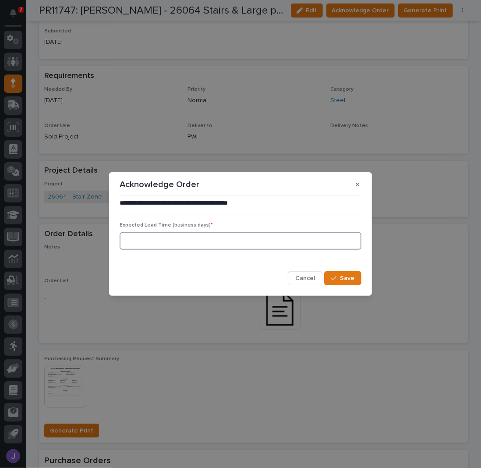
click at [162, 237] on input at bounding box center [241, 241] width 242 height 18
type input "0"
click at [349, 277] on button "Save" at bounding box center [342, 278] width 37 height 14
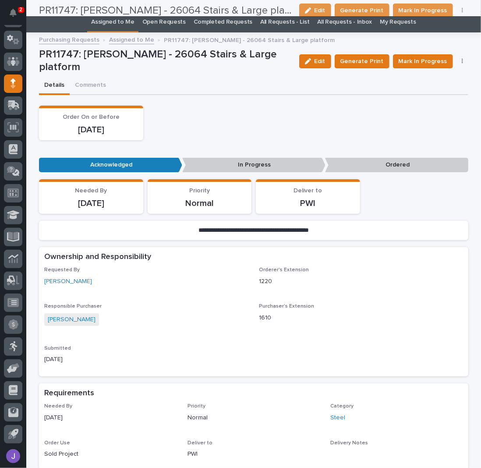
scroll to position [0, 0]
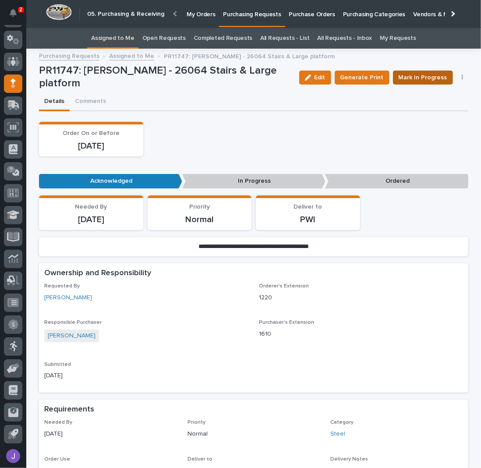
click at [440, 75] on span "Mark In Progress" at bounding box center [423, 77] width 49 height 9
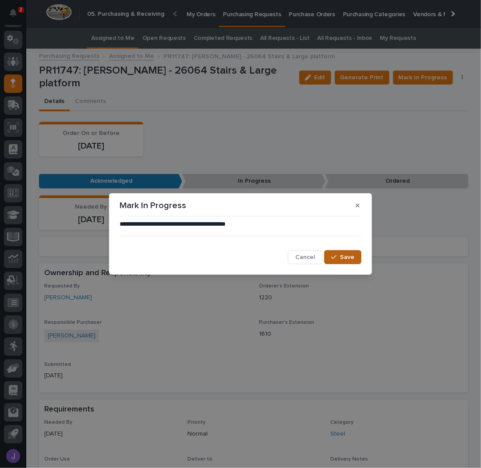
click at [349, 258] on span "Save" at bounding box center [347, 257] width 14 height 6
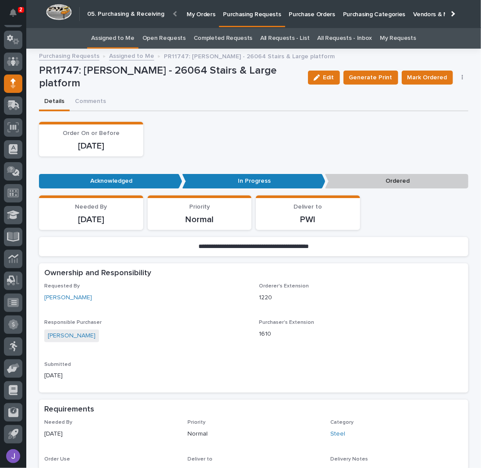
click at [116, 35] on link "Assigned to Me" at bounding box center [112, 38] width 43 height 21
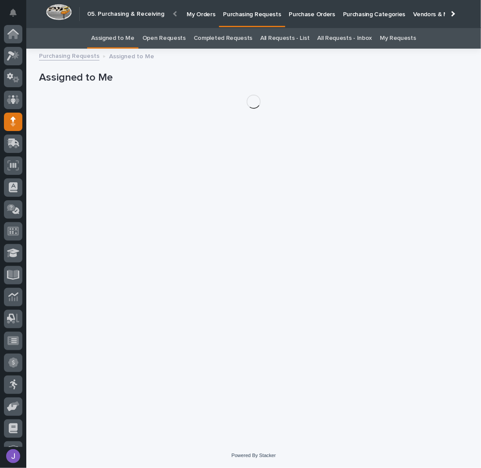
scroll to position [38, 0]
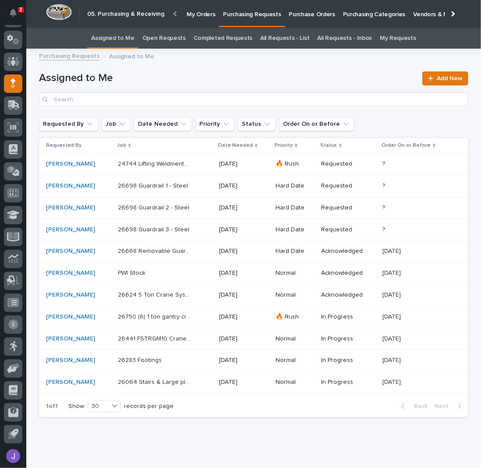
click at [194, 164] on div "24744 Lifting Weldments - Steel 24744 Lifting Weldments - Steel" at bounding box center [165, 164] width 94 height 14
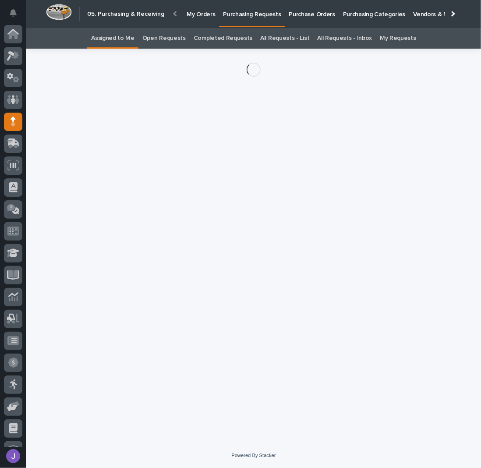
scroll to position [38, 0]
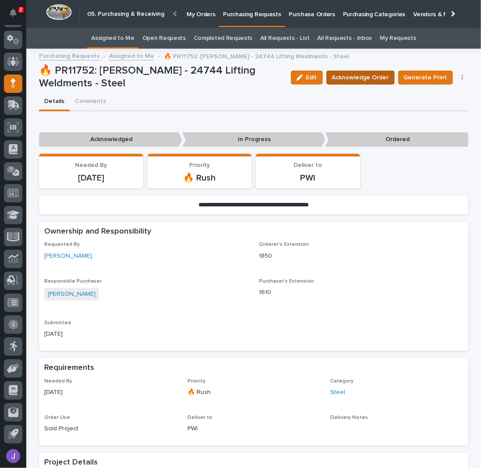
click at [365, 78] on span "Acknowledge Order" at bounding box center [360, 77] width 57 height 9
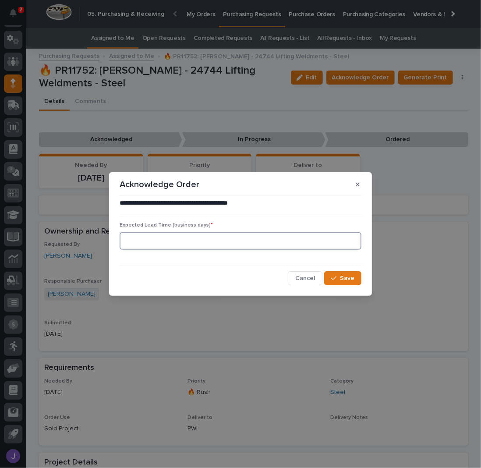
click at [183, 248] on input at bounding box center [241, 241] width 242 height 18
type input "0"
click at [341, 275] on span "Save" at bounding box center [347, 278] width 14 height 6
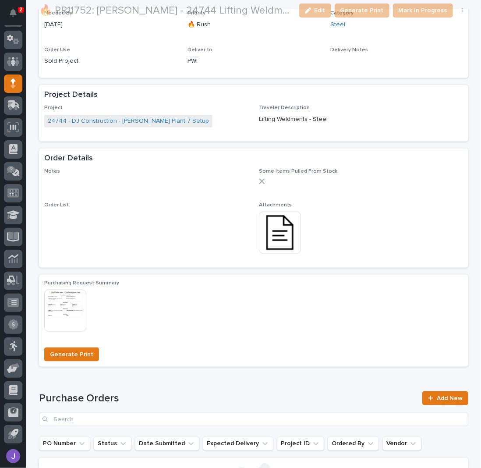
scroll to position [409, 0]
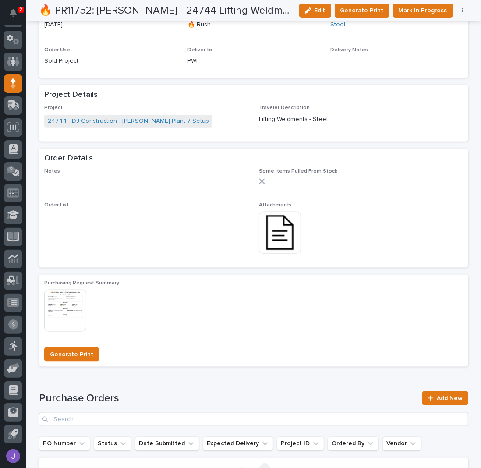
click at [281, 240] on img at bounding box center [280, 233] width 42 height 42
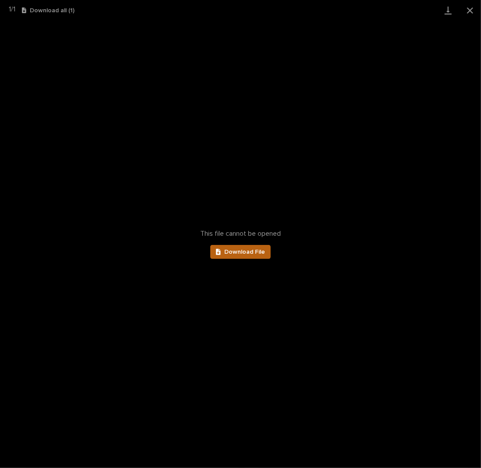
click at [250, 251] on span "Download File" at bounding box center [244, 252] width 41 height 6
click at [462, 11] on button "Close gallery" at bounding box center [470, 10] width 22 height 21
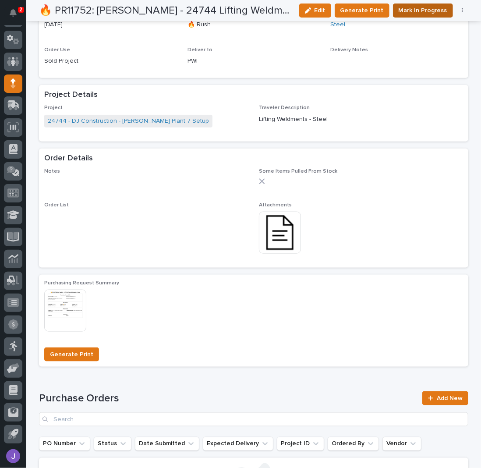
click at [427, 4] on button "Mark In Progress" at bounding box center [423, 11] width 60 height 14
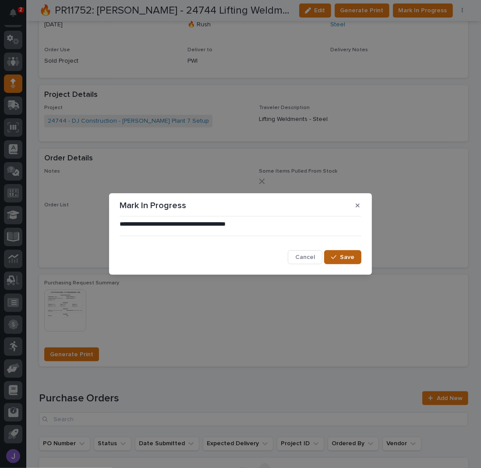
click at [349, 253] on button "Save" at bounding box center [342, 257] width 37 height 14
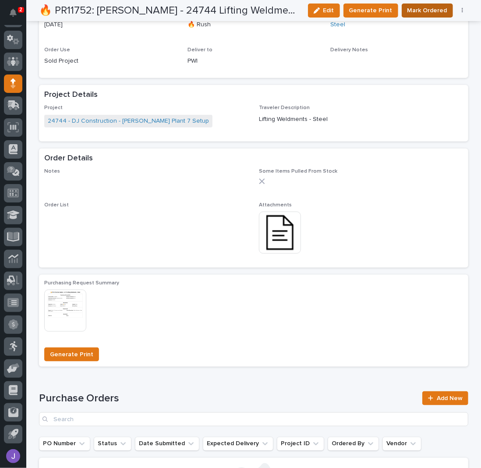
click at [417, 12] on span "Mark Ordered" at bounding box center [427, 10] width 40 height 9
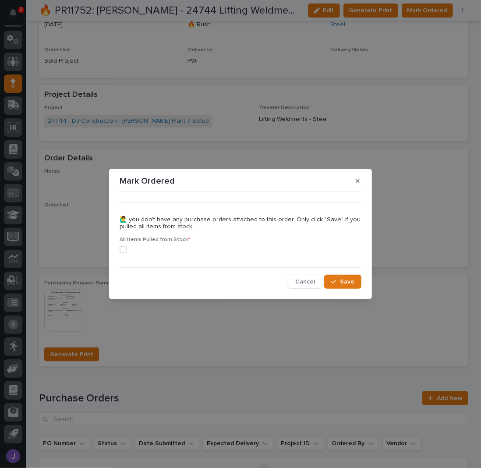
click at [122, 249] on span at bounding box center [123, 249] width 7 height 7
click at [341, 279] on span "Save" at bounding box center [347, 282] width 14 height 6
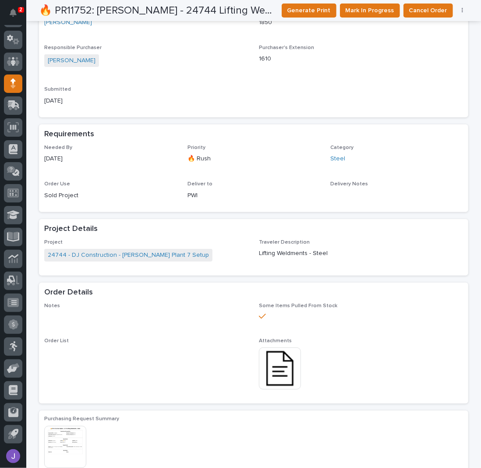
scroll to position [0, 0]
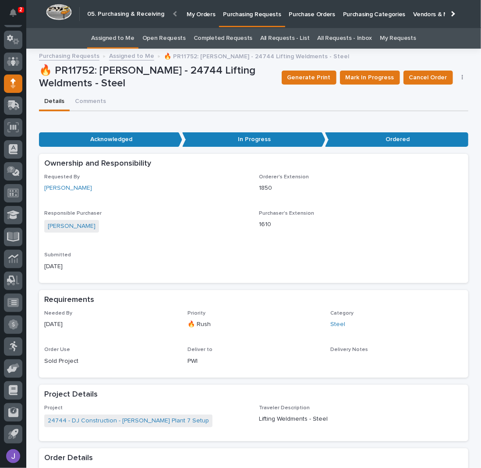
click at [284, 39] on link "All Requests - List" at bounding box center [284, 38] width 49 height 21
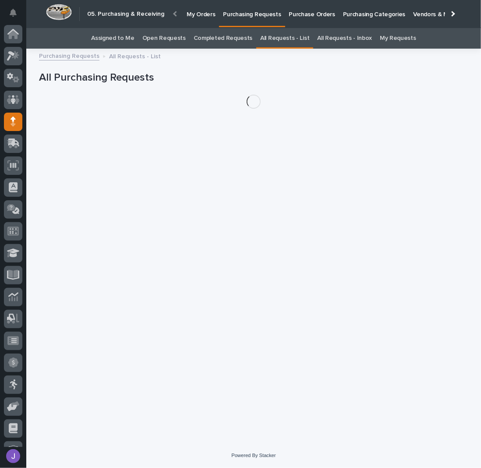
scroll to position [38, 0]
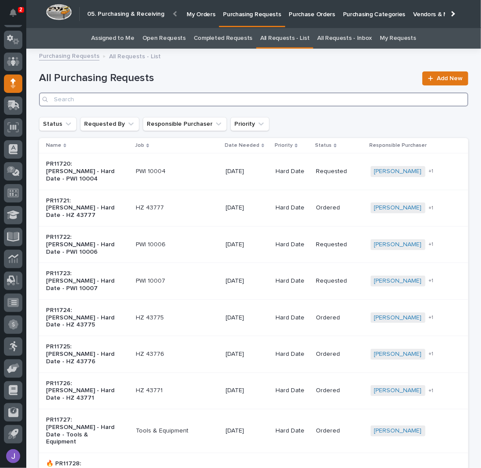
click at [102, 103] on input "Search" at bounding box center [253, 99] width 429 height 14
type input "26323"
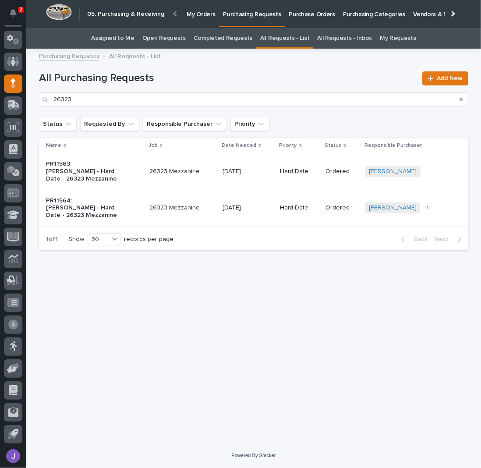
click at [113, 169] on p "PR11563: [PERSON_NAME] - Hard Date - 26323 Mezzanine" at bounding box center [82, 171] width 73 height 22
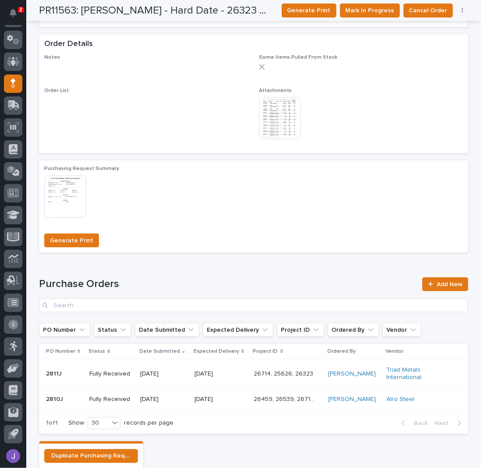
scroll to position [467, 0]
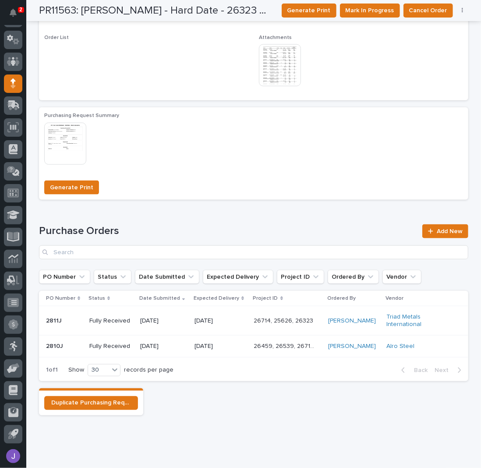
click at [292, 68] on img at bounding box center [280, 65] width 42 height 42
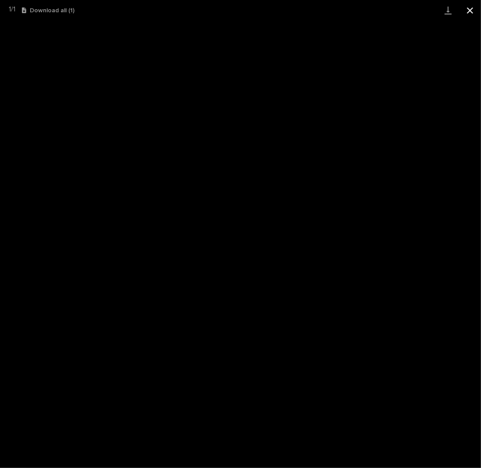
drag, startPoint x: 473, startPoint y: 12, endPoint x: 480, endPoint y: 15, distance: 7.1
click at [473, 12] on button "Close gallery" at bounding box center [470, 10] width 22 height 21
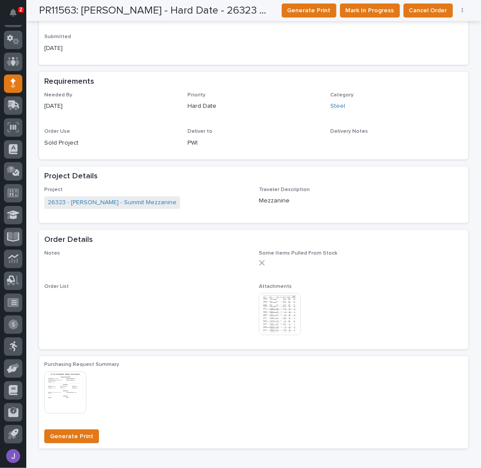
scroll to position [0, 0]
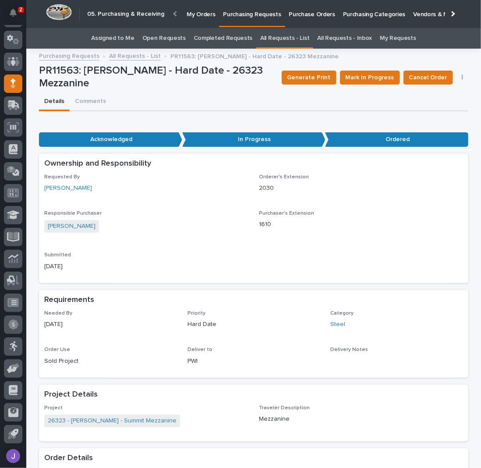
click at [118, 39] on link "Assigned to Me" at bounding box center [112, 38] width 43 height 21
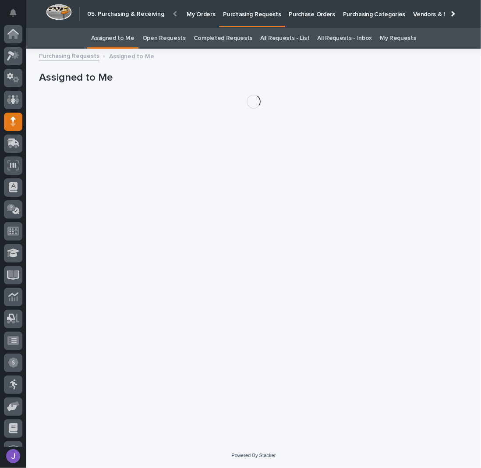
scroll to position [38, 0]
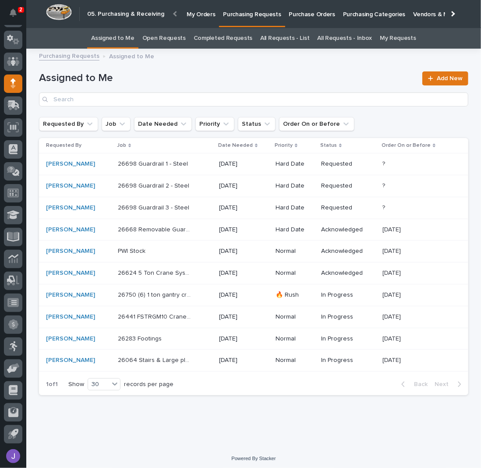
click at [193, 162] on div "26698 Guardrail 1 - Steel 26698 Guardrail 1 - Steel" at bounding box center [165, 164] width 94 height 14
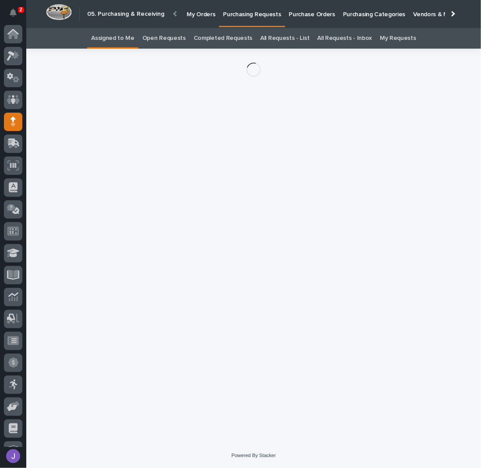
scroll to position [38, 0]
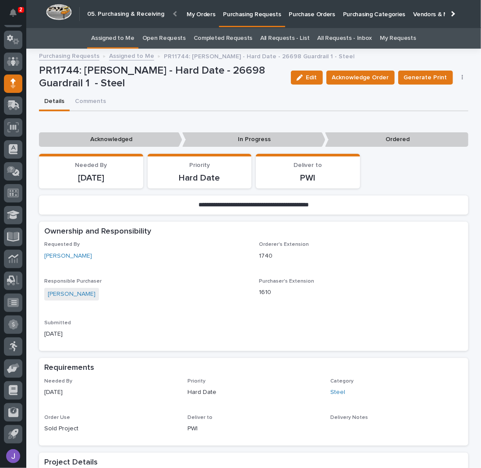
click at [116, 31] on link "Assigned to Me" at bounding box center [112, 38] width 43 height 21
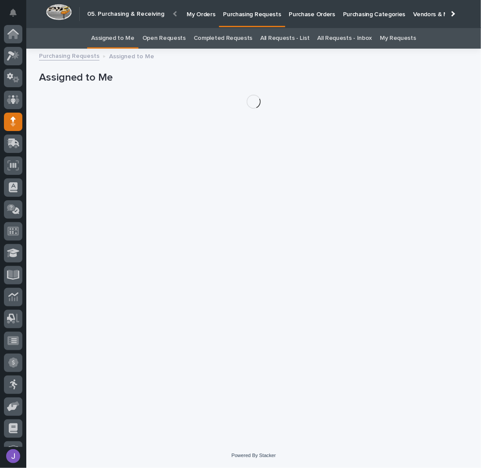
scroll to position [38, 0]
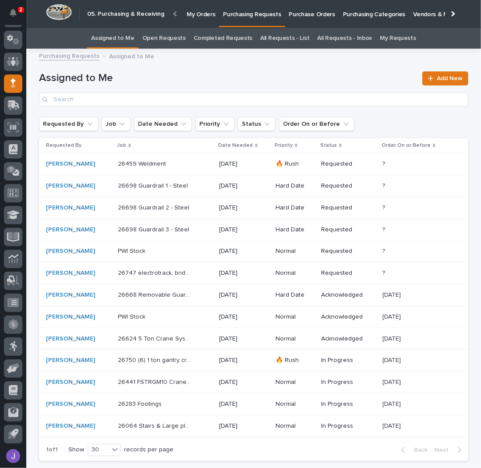
click at [171, 165] on p at bounding box center [154, 163] width 73 height 7
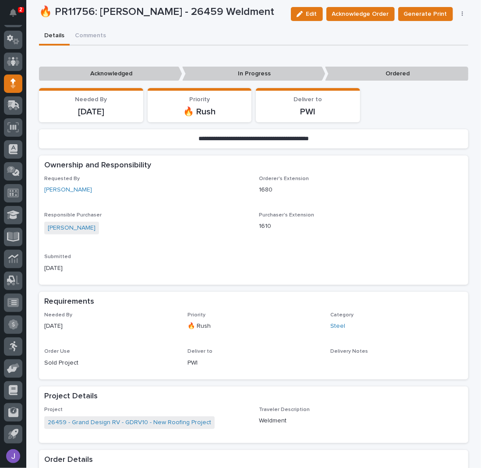
scroll to position [175, 0]
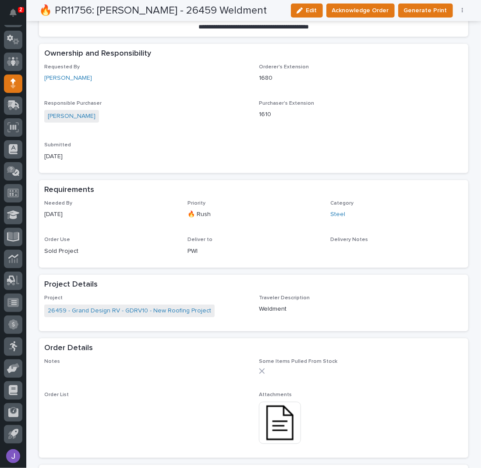
click at [276, 423] on img at bounding box center [280, 423] width 42 height 42
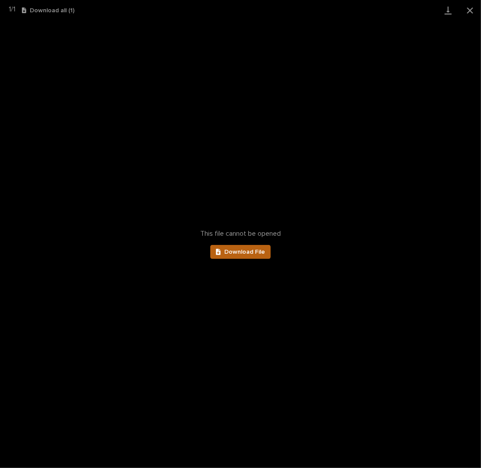
click at [251, 252] on span "Download File" at bounding box center [244, 252] width 41 height 6
click at [470, 9] on button "Close gallery" at bounding box center [470, 10] width 22 height 21
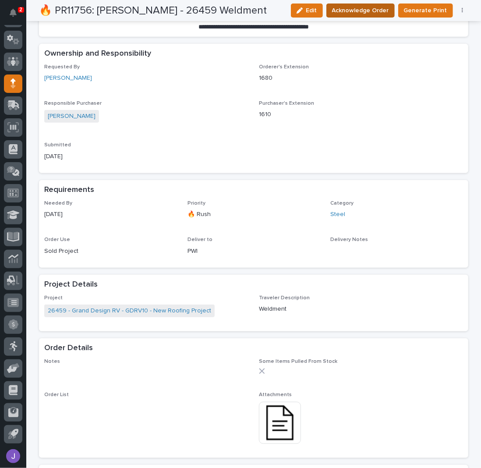
click at [378, 7] on span "Acknowledge Order" at bounding box center [360, 10] width 57 height 9
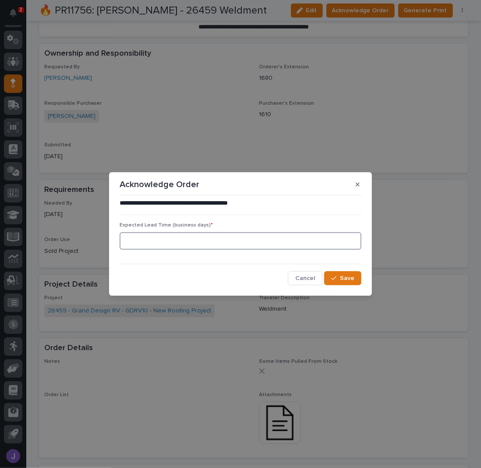
click at [145, 243] on input at bounding box center [241, 241] width 242 height 18
type input "0"
click at [354, 278] on button "Save" at bounding box center [342, 278] width 37 height 14
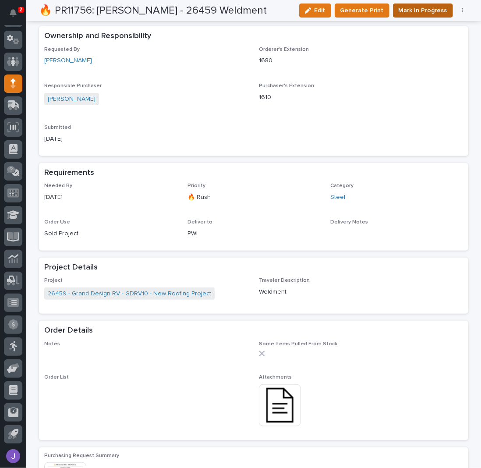
click at [419, 9] on span "Mark In Progress" at bounding box center [423, 10] width 49 height 9
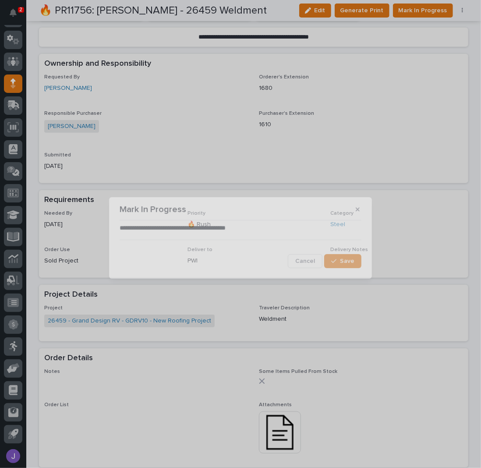
scroll to position [265, 0]
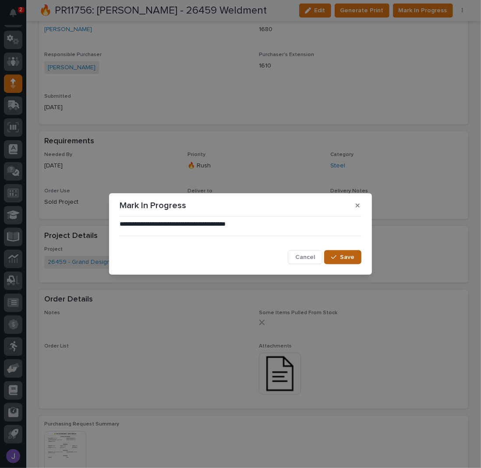
click at [336, 254] on icon "button" at bounding box center [333, 257] width 5 height 6
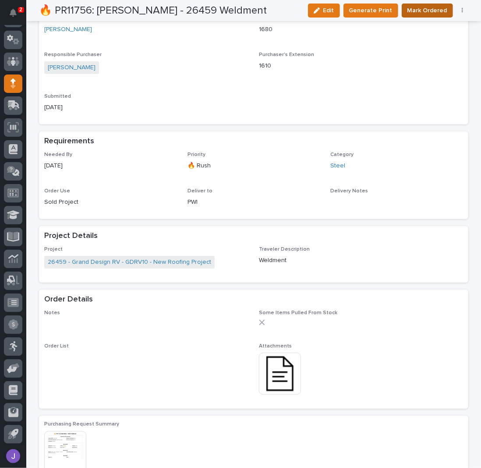
click at [428, 10] on span "Mark Ordered" at bounding box center [427, 10] width 40 height 9
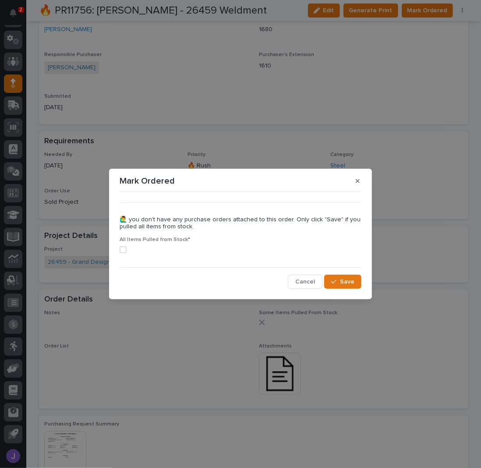
click at [122, 250] on span at bounding box center [123, 249] width 7 height 7
click at [330, 282] on button "Save" at bounding box center [342, 282] width 37 height 14
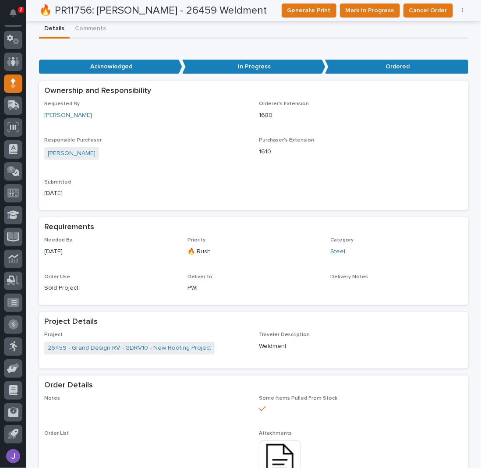
scroll to position [0, 0]
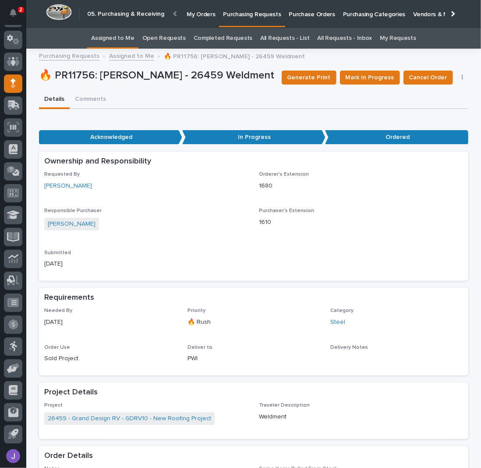
click at [126, 42] on link "Assigned to Me" at bounding box center [112, 38] width 43 height 21
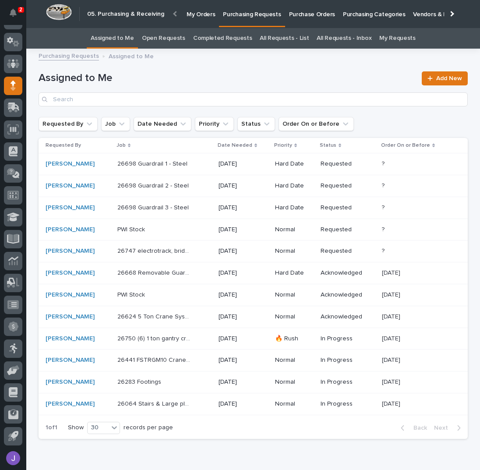
scroll to position [36, 0]
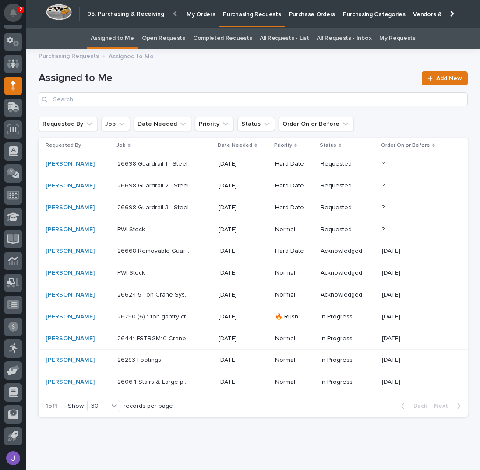
click at [16, 14] on icon "Notifications" at bounding box center [13, 13] width 7 height 8
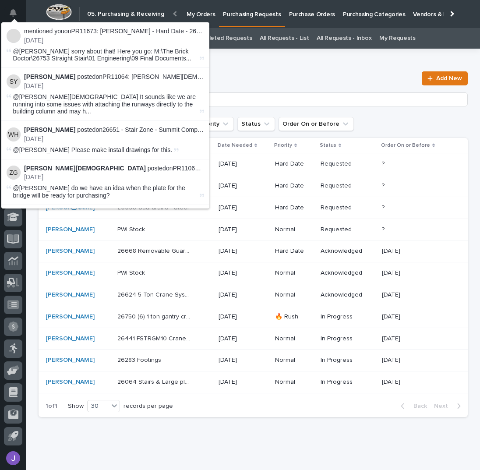
click at [256, 70] on div "Assigned to Me Add New" at bounding box center [253, 85] width 429 height 63
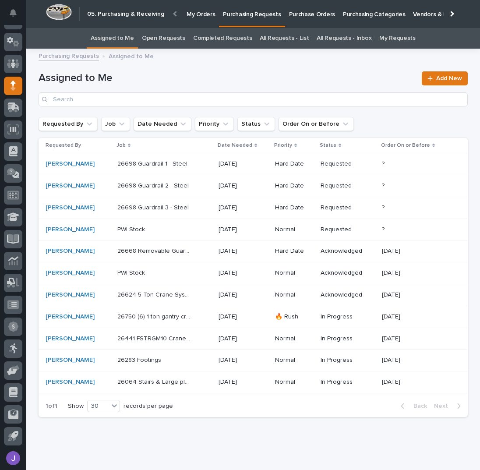
click at [166, 233] on div "PWI Stock PWI Stock" at bounding box center [164, 229] width 94 height 14
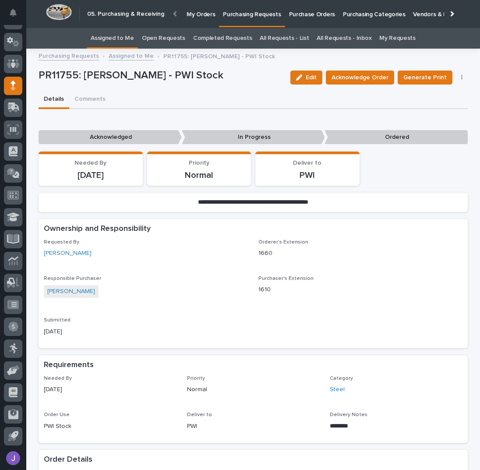
scroll to position [175, 0]
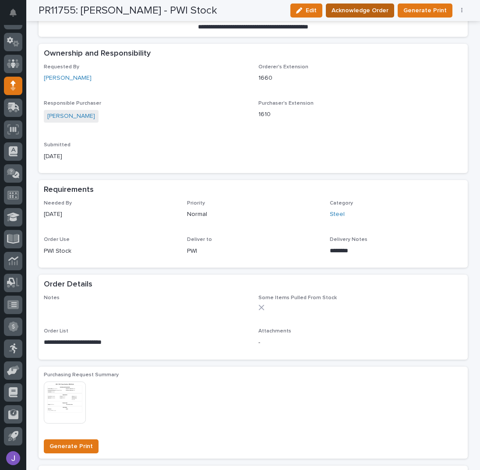
click at [349, 6] on span "Acknowledge Order" at bounding box center [360, 10] width 57 height 9
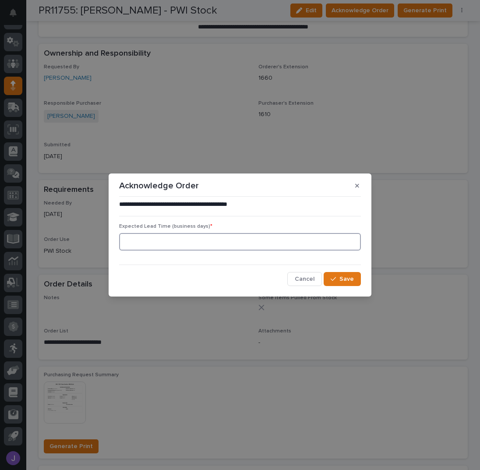
click at [183, 246] on input at bounding box center [240, 242] width 242 height 18
type input "0"
click at [332, 273] on button "Save" at bounding box center [342, 279] width 37 height 14
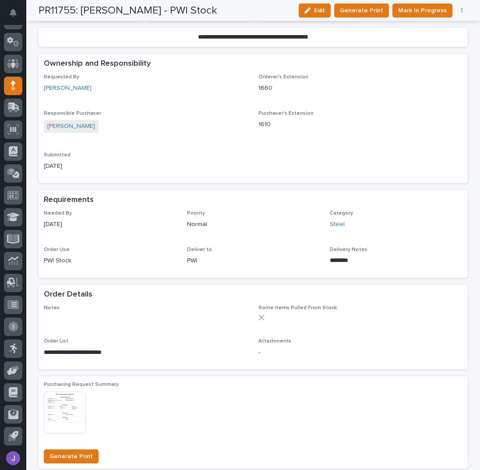
scroll to position [265, 0]
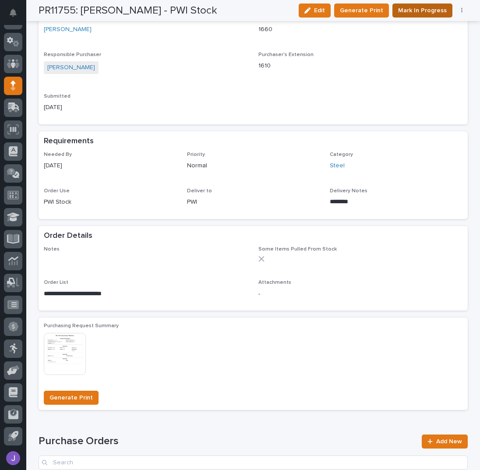
click at [417, 14] on span "Mark In Progress" at bounding box center [422, 10] width 49 height 9
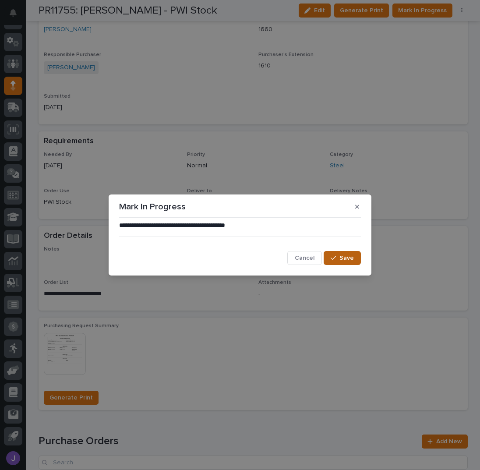
click at [340, 257] on button "Save" at bounding box center [342, 258] width 37 height 14
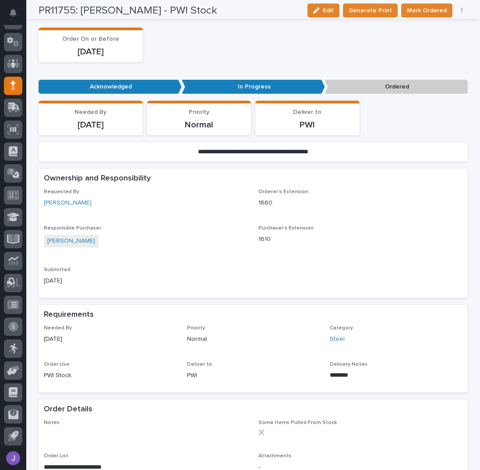
scroll to position [0, 0]
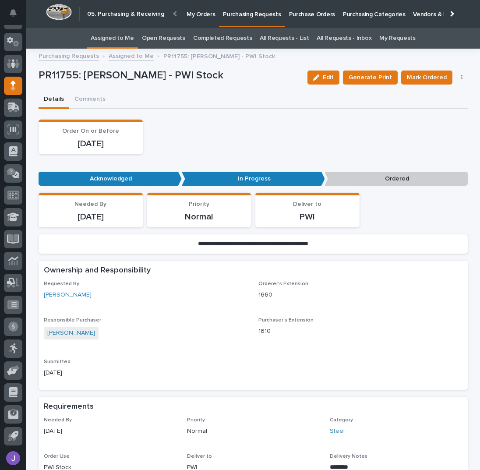
click at [125, 40] on link "Assigned to Me" at bounding box center [112, 38] width 43 height 21
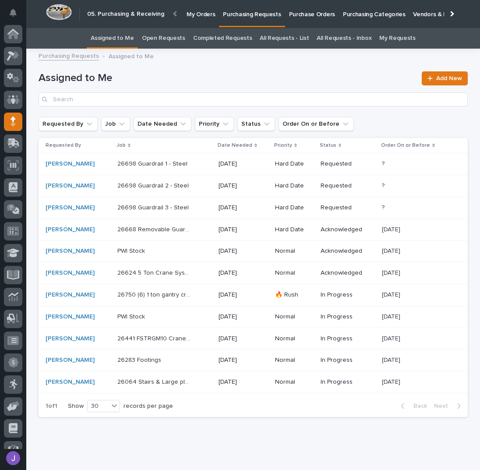
scroll to position [36, 0]
